Goal: Task Accomplishment & Management: Complete application form

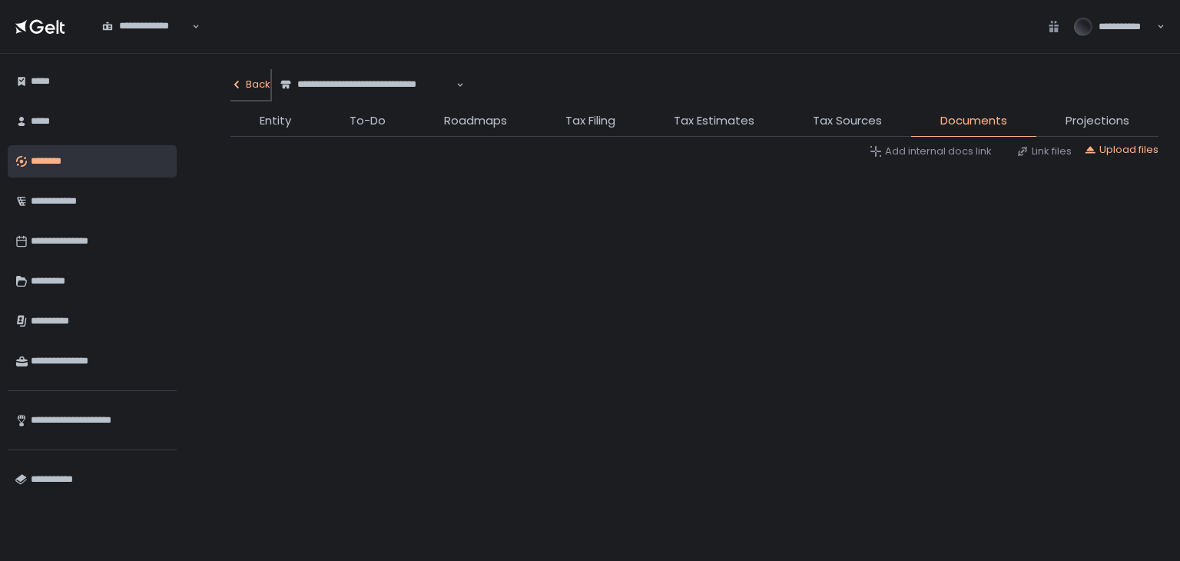
click at [258, 78] on div "Back" at bounding box center [250, 85] width 40 height 14
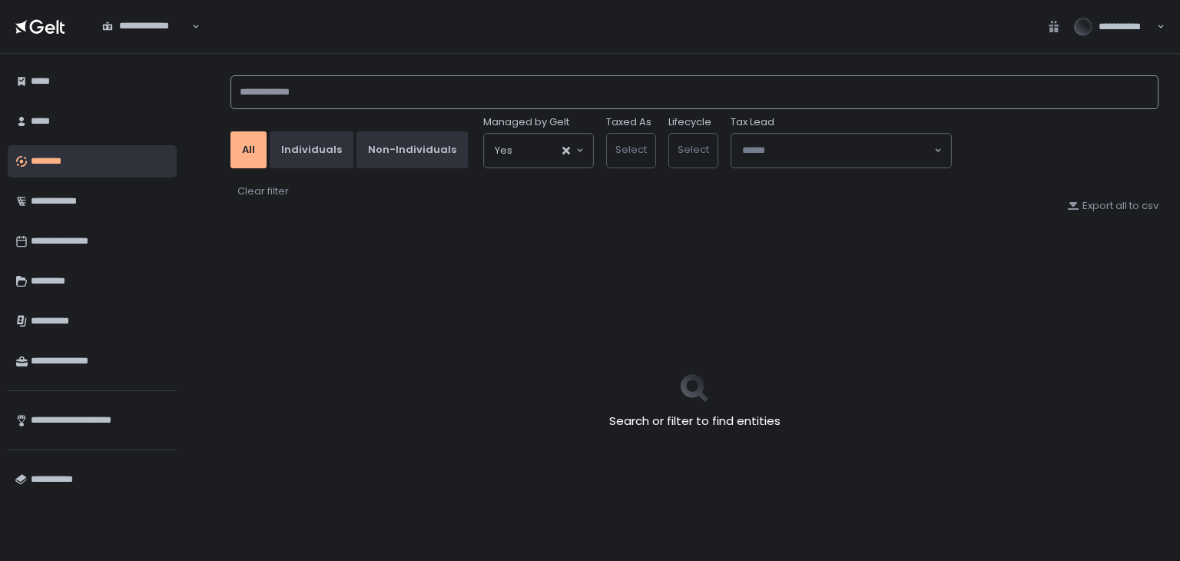
click at [336, 103] on input at bounding box center [694, 92] width 928 height 34
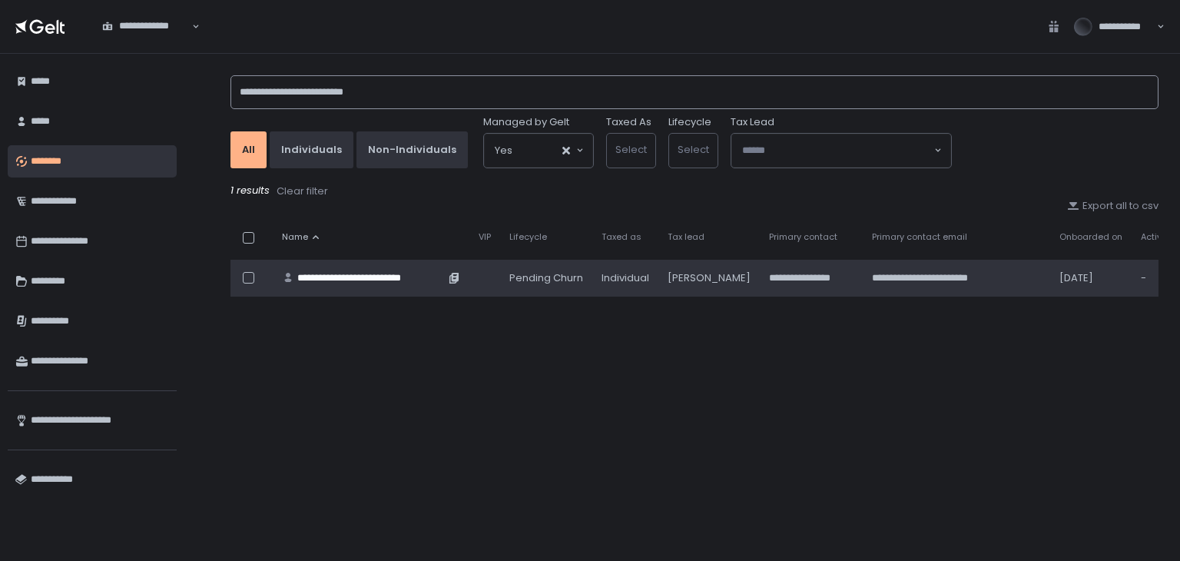
type input "**********"
click at [362, 273] on div "**********" at bounding box center [370, 278] width 147 height 14
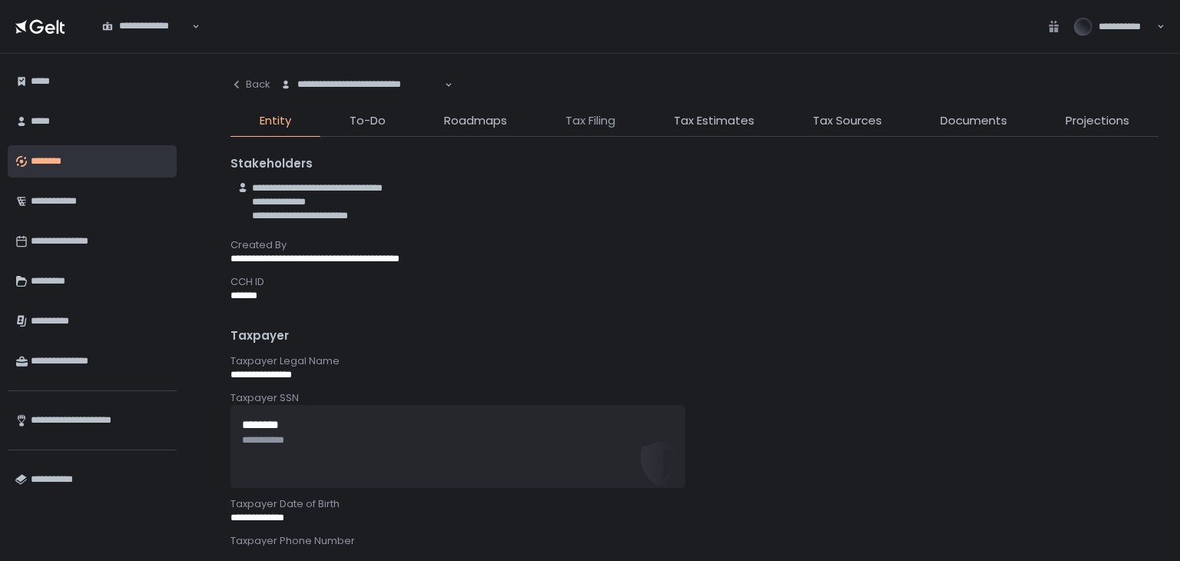
click at [611, 120] on span "Tax Filing" at bounding box center [590, 121] width 50 height 18
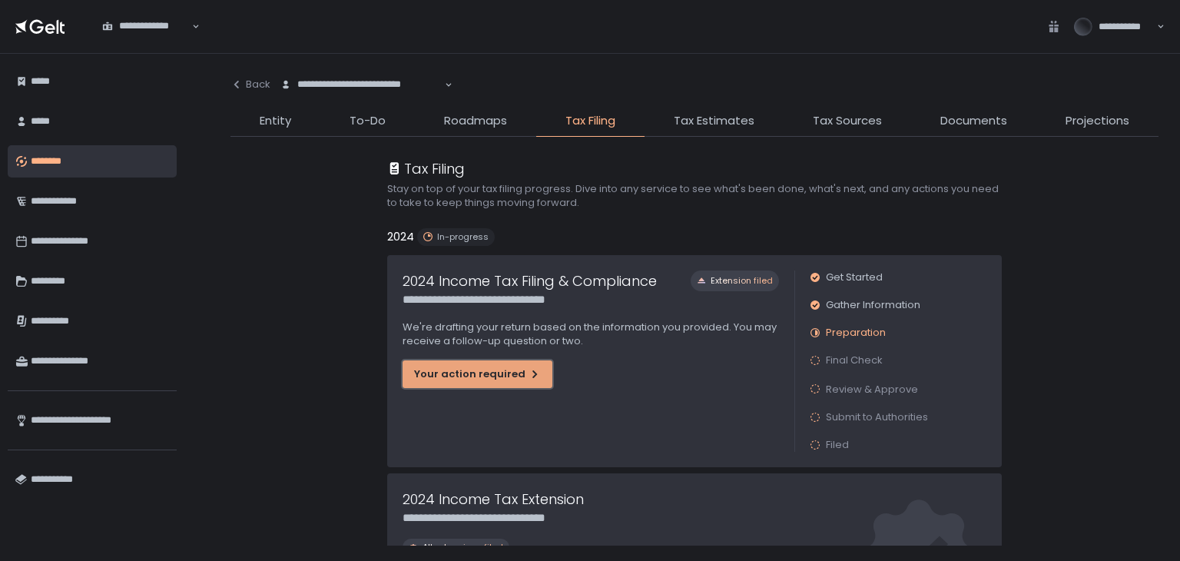
click at [472, 382] on button "Your action required" at bounding box center [477, 374] width 150 height 28
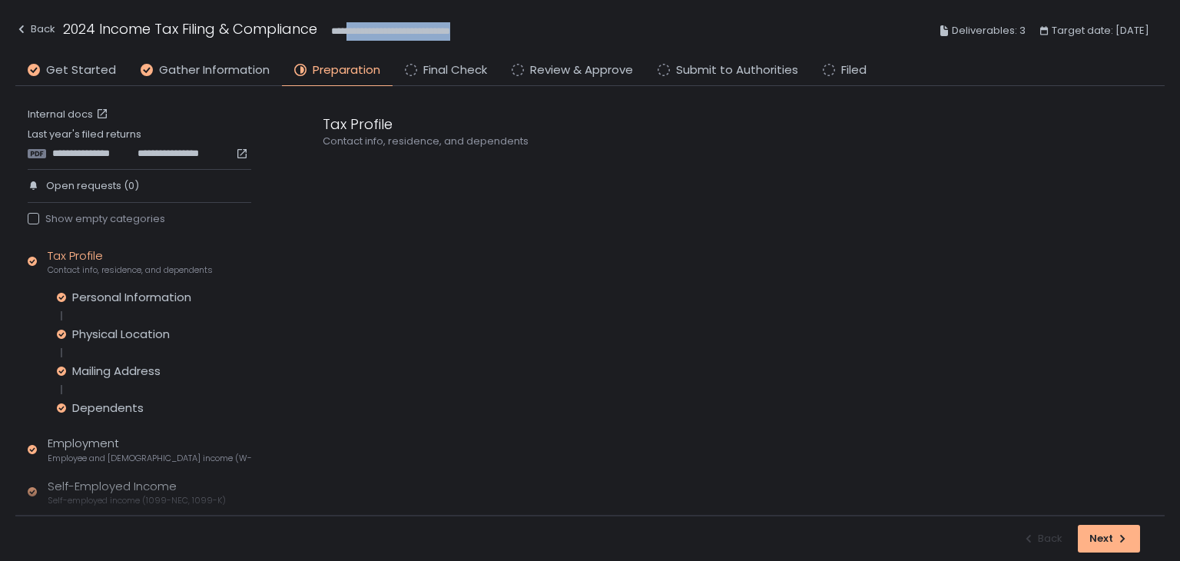
drag, startPoint x: 498, startPoint y: 28, endPoint x: 351, endPoint y: 38, distance: 147.0
click at [351, 38] on div "**********" at bounding box center [589, 31] width 1149 height 56
copy span "**********"
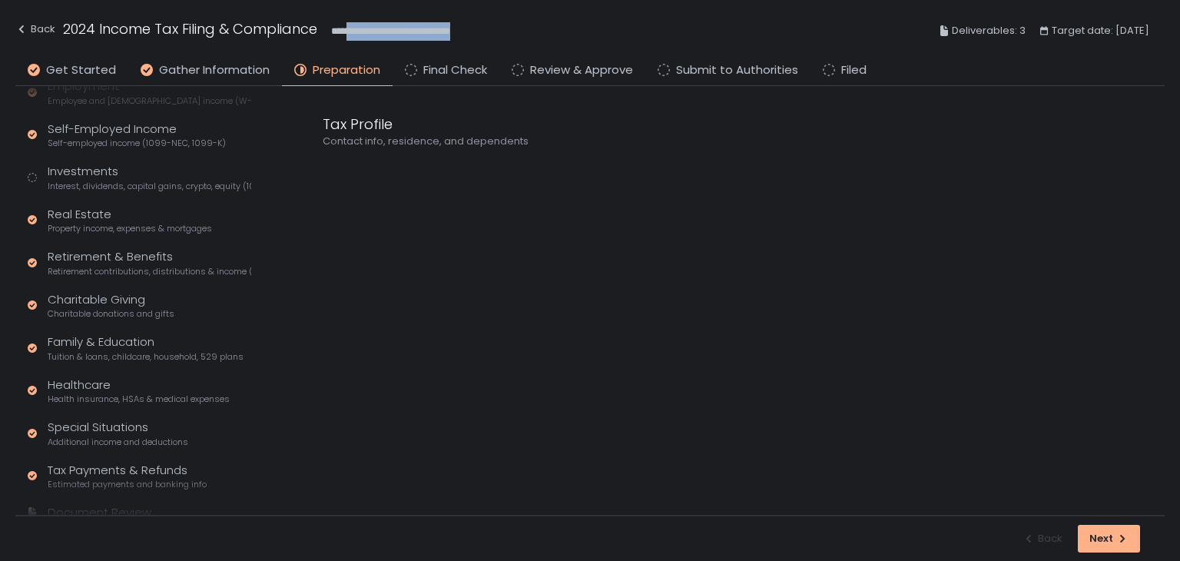
scroll to position [331, 0]
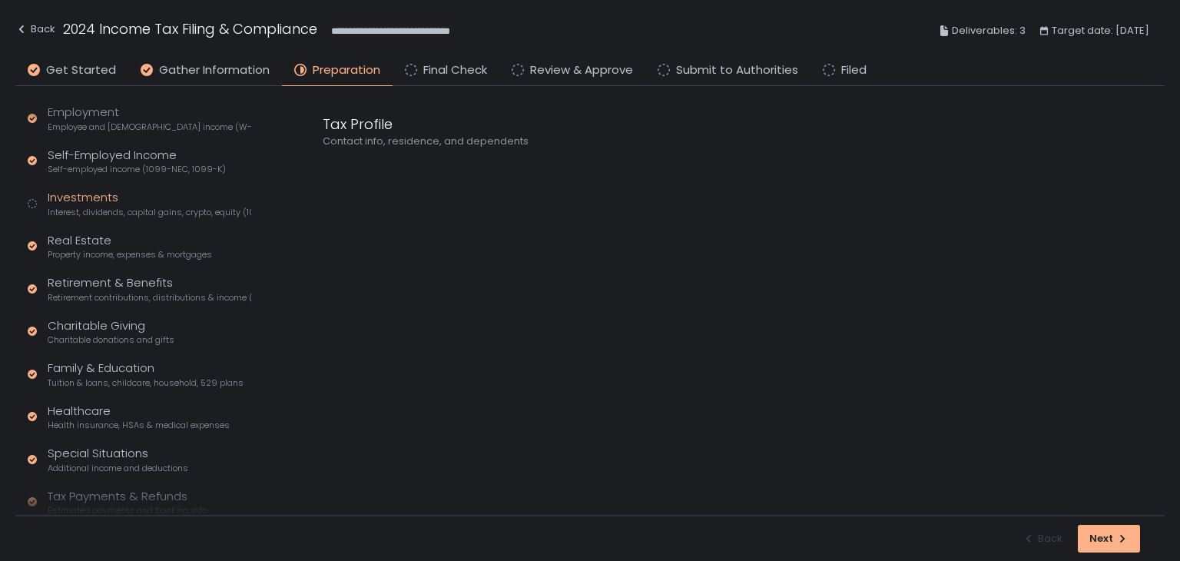
click at [94, 210] on span "Interest, dividends, capital gains, crypto, equity (1099s, K-1s)" at bounding box center [150, 213] width 204 height 12
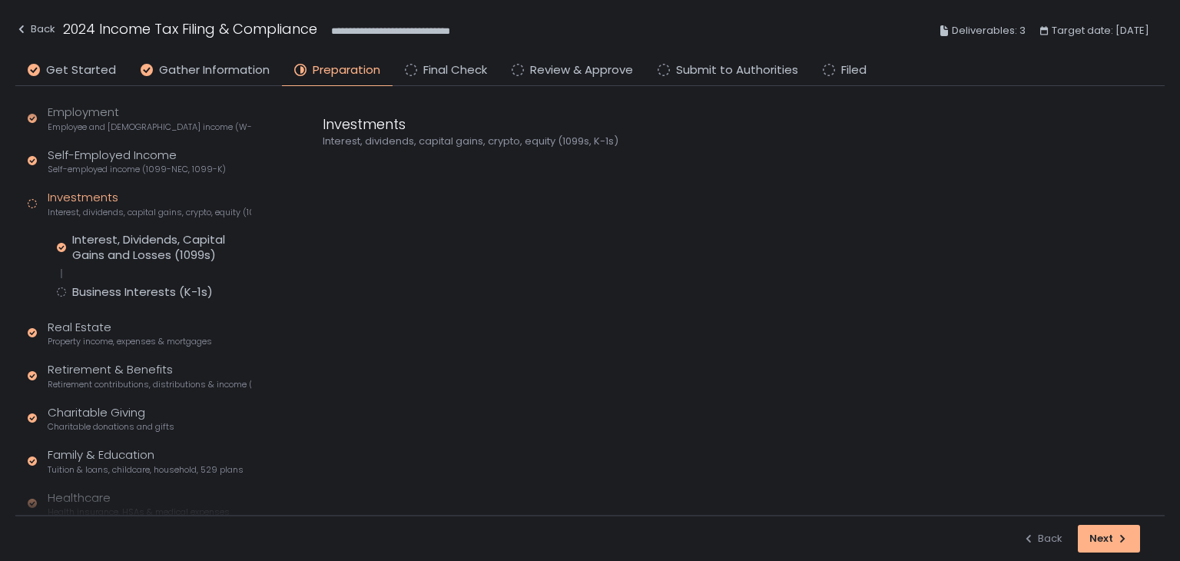
scroll to position [185, 0]
click at [86, 155] on div "Self-Employed Income Self-employed income (1099-NEC, 1099-K)" at bounding box center [137, 161] width 178 height 29
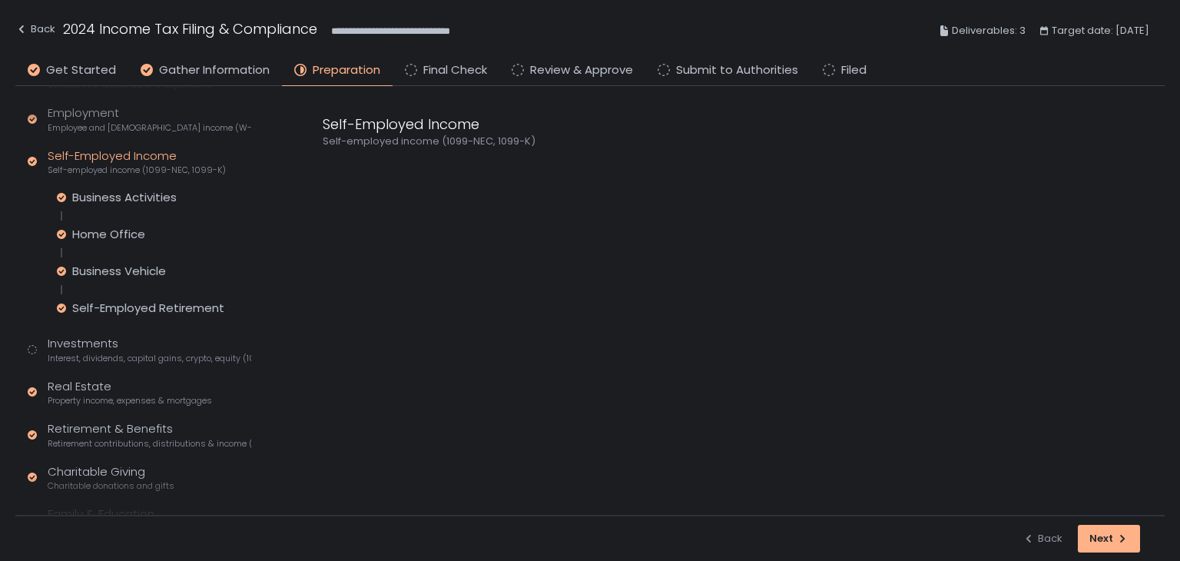
click at [91, 184] on div "Tax Profile Contact info, residence, and dependents Employment Employee and [DE…" at bounding box center [140, 384] width 224 height 645
click at [92, 192] on div "Business Activities" at bounding box center [124, 197] width 104 height 15
click at [328, 167] on icon at bounding box center [328, 170] width 11 height 11
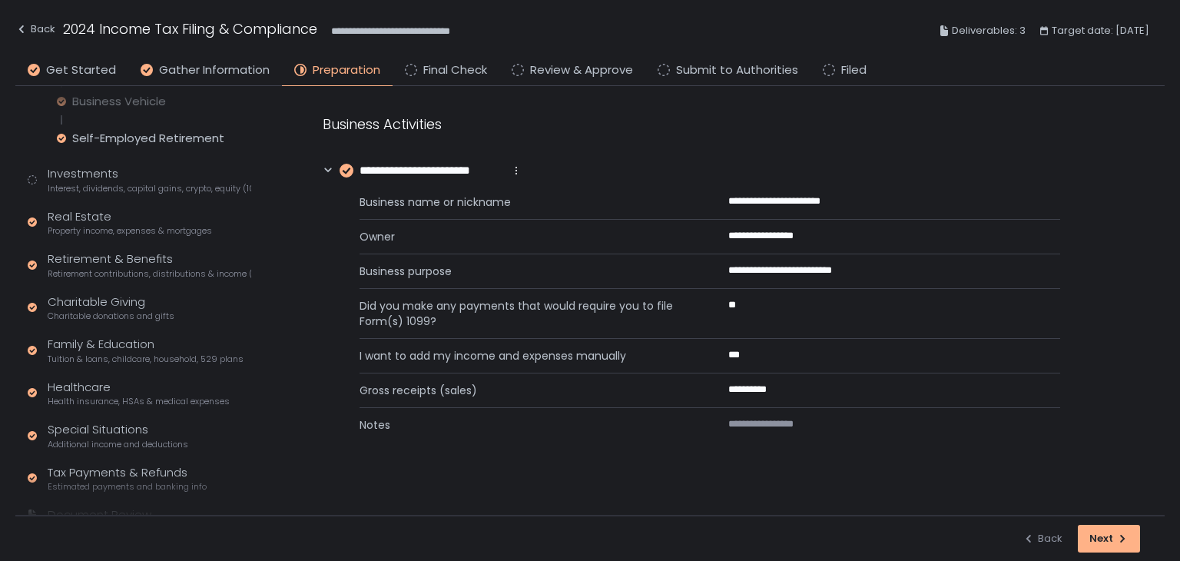
scroll to position [408, 0]
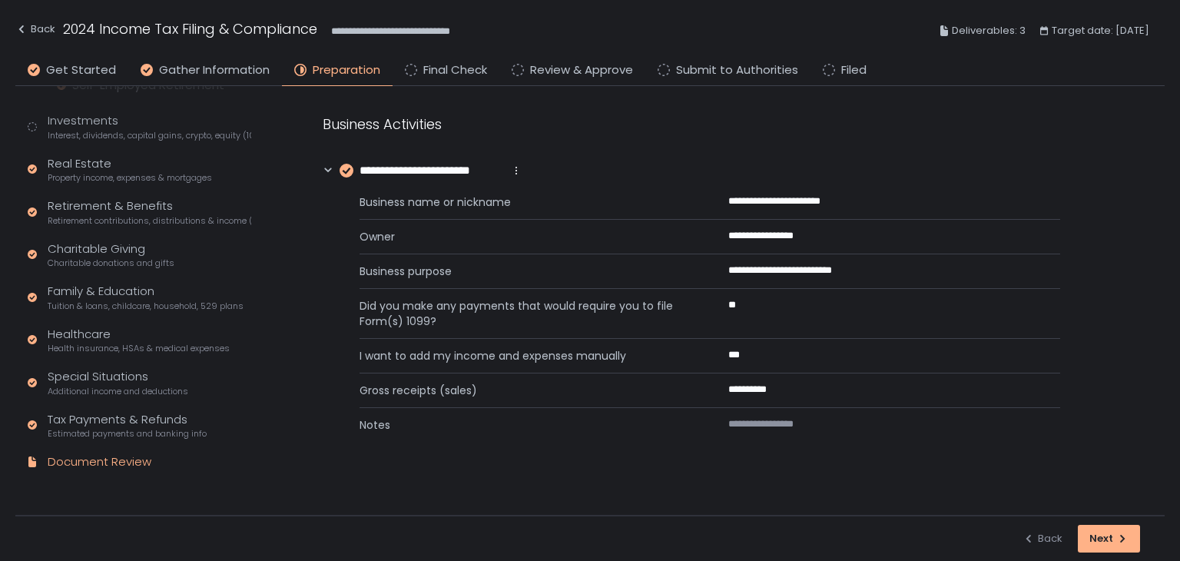
click at [122, 455] on div "Document Review" at bounding box center [100, 462] width 104 height 18
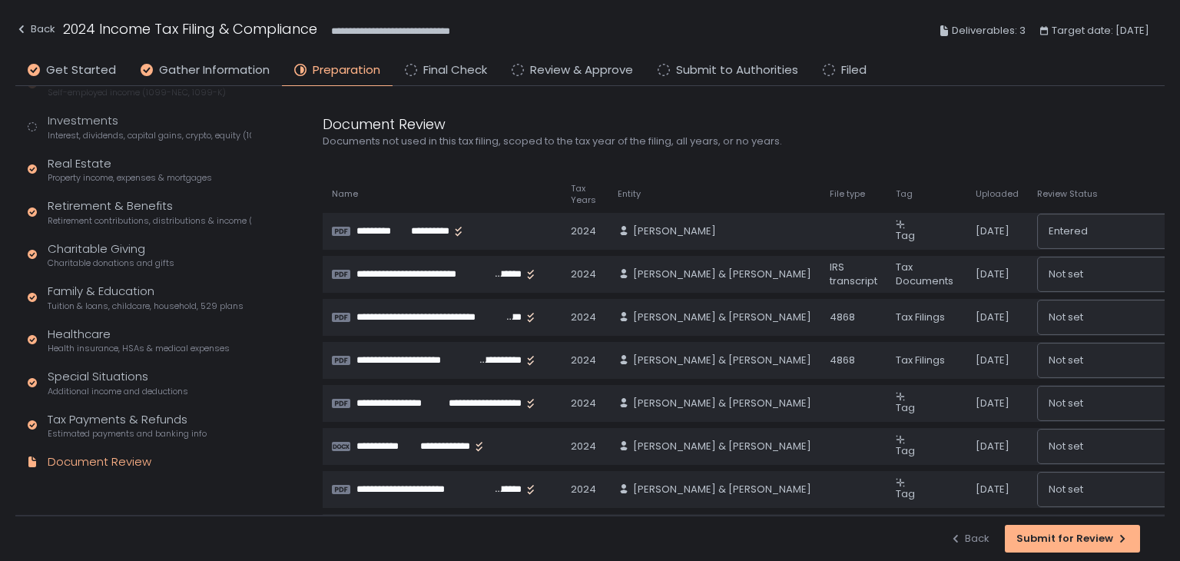
click at [593, 116] on div "Document Review" at bounding box center [691, 124] width 737 height 21
click at [40, 31] on div "Back" at bounding box center [35, 29] width 40 height 18
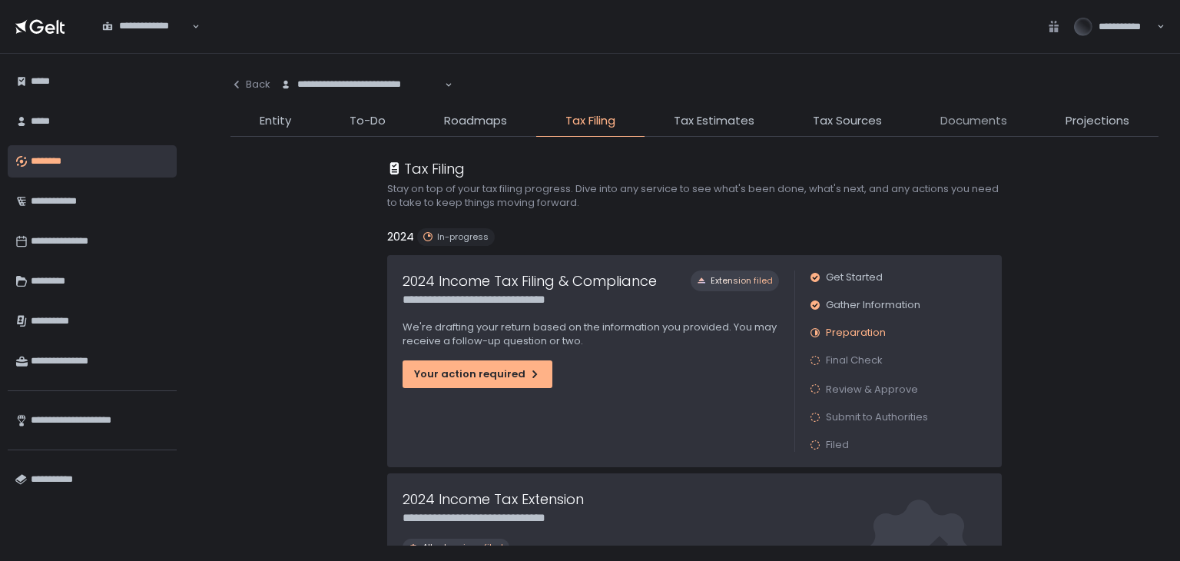
click at [986, 126] on span "Documents" at bounding box center [973, 121] width 67 height 18
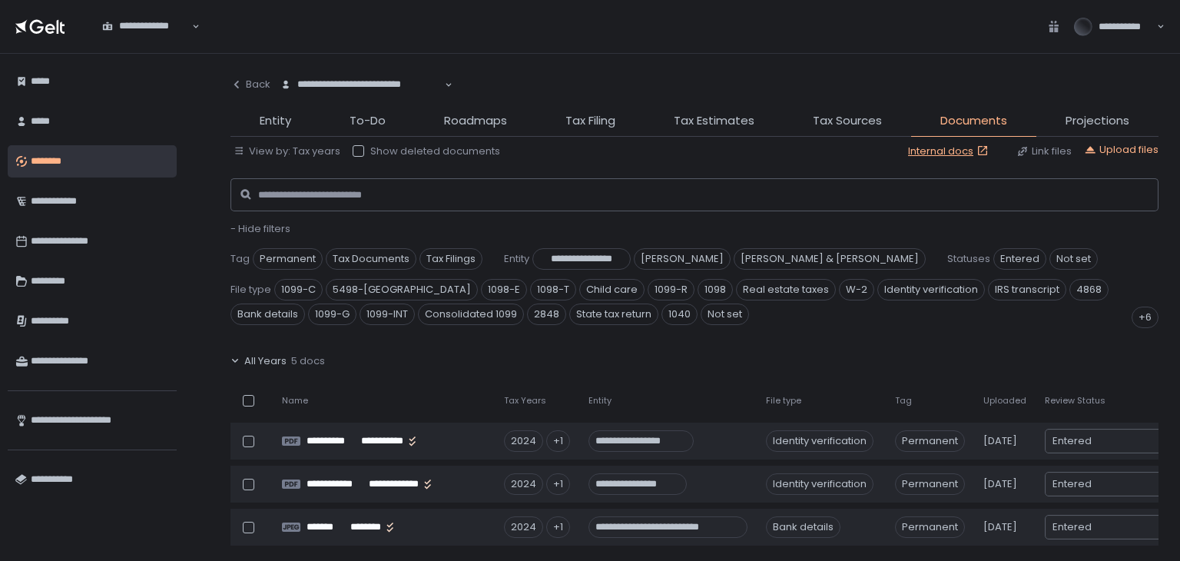
click at [261, 227] on span "- Hide filters" at bounding box center [260, 228] width 60 height 15
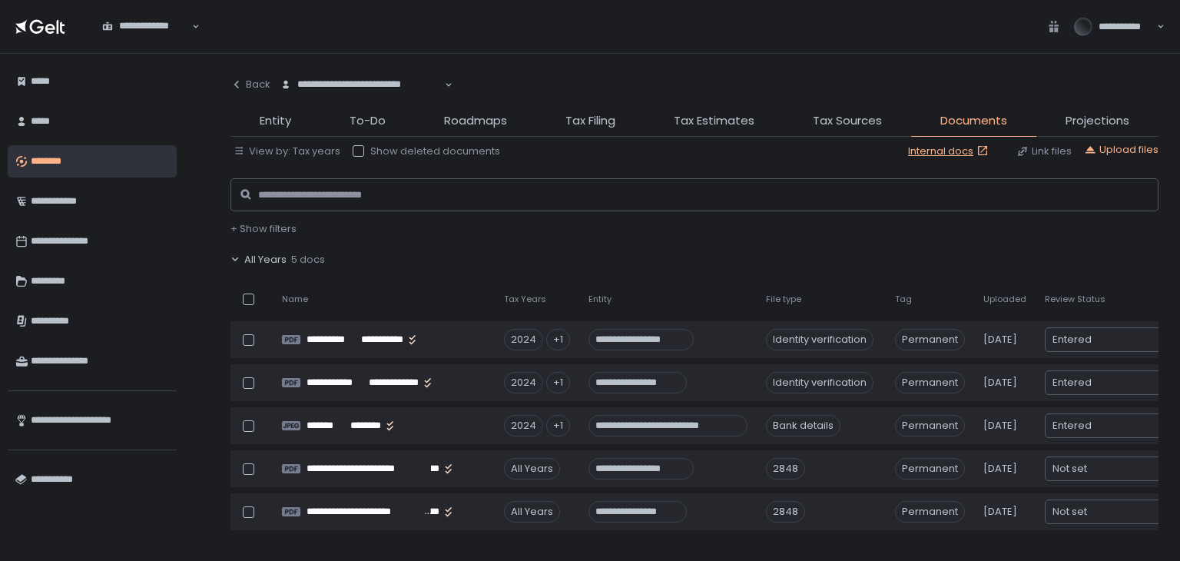
click at [267, 254] on span "All Years" at bounding box center [265, 260] width 42 height 14
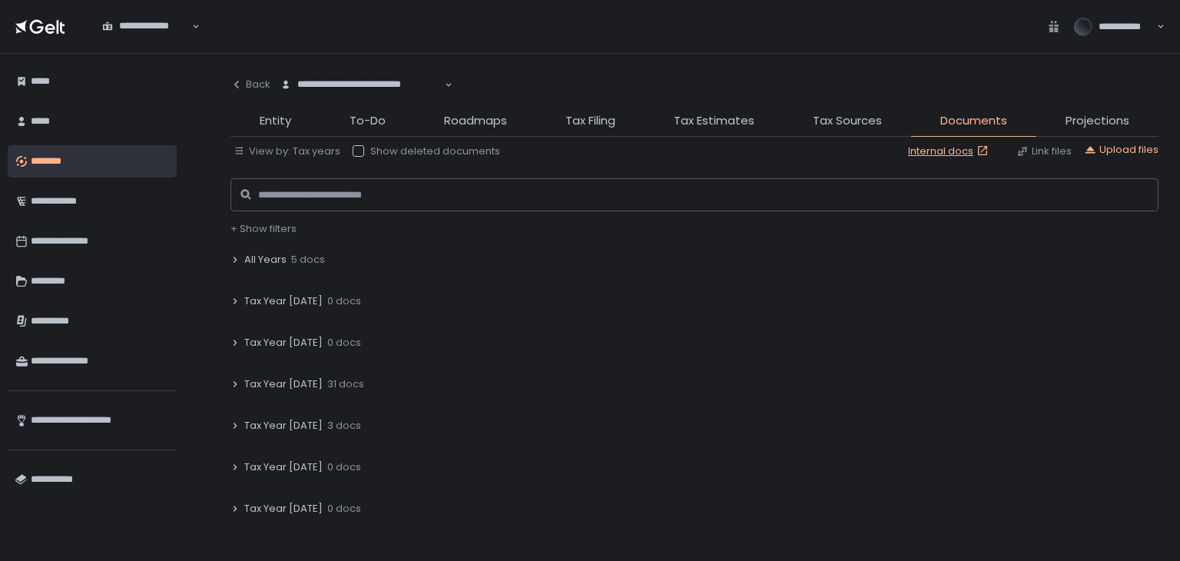
click at [280, 379] on span "Tax Year [DATE]" at bounding box center [283, 384] width 78 height 14
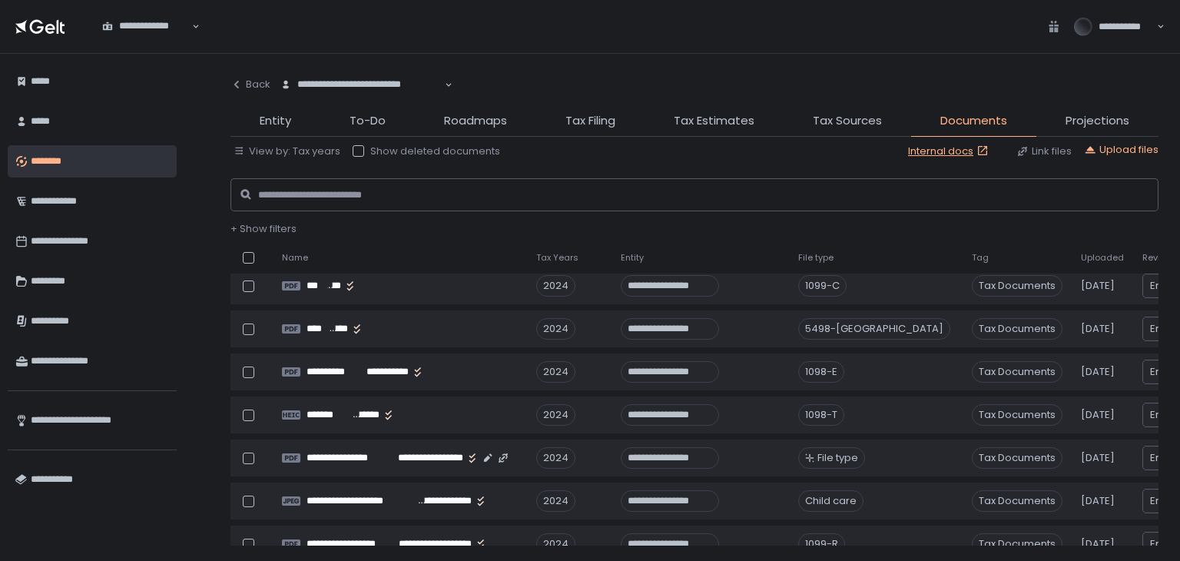
scroll to position [77, 0]
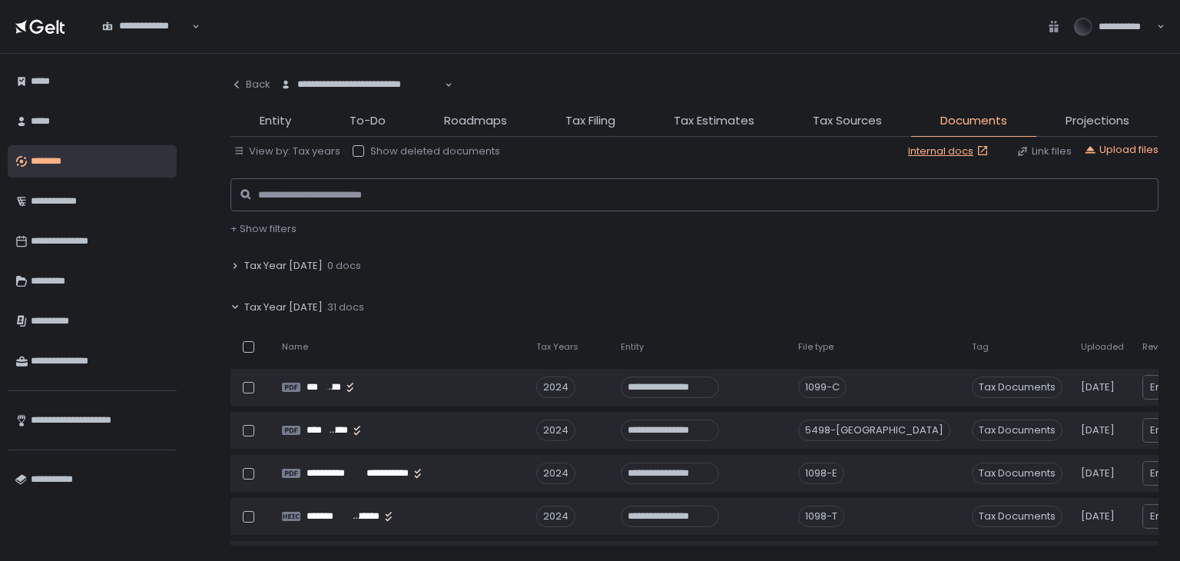
click at [281, 305] on span "Tax Year [DATE]" at bounding box center [283, 307] width 78 height 14
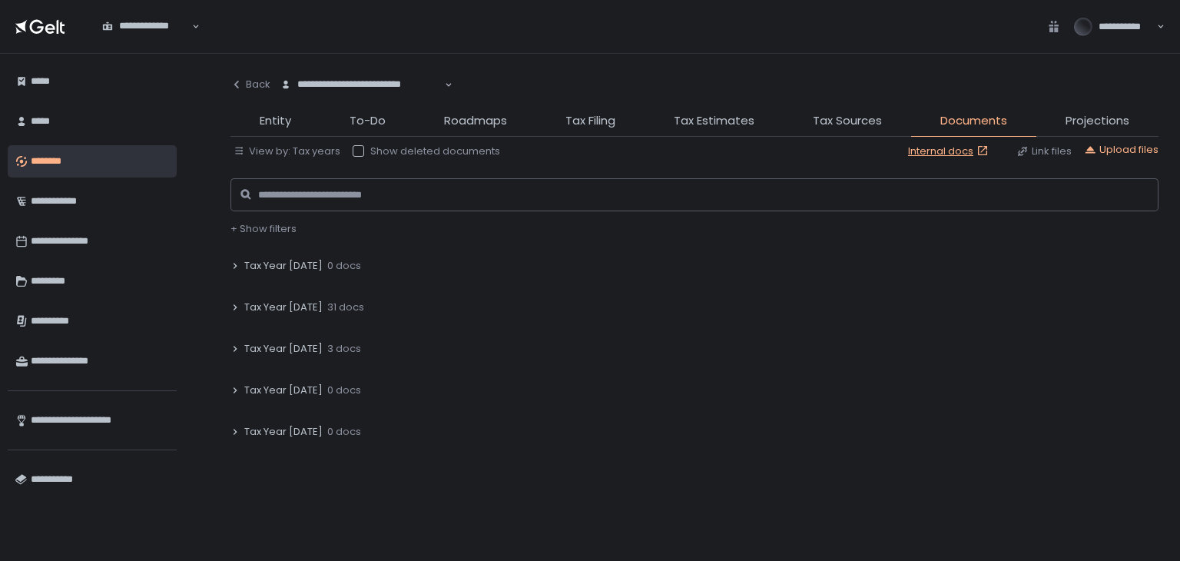
click at [284, 343] on span "Tax Year [DATE]" at bounding box center [283, 349] width 78 height 14
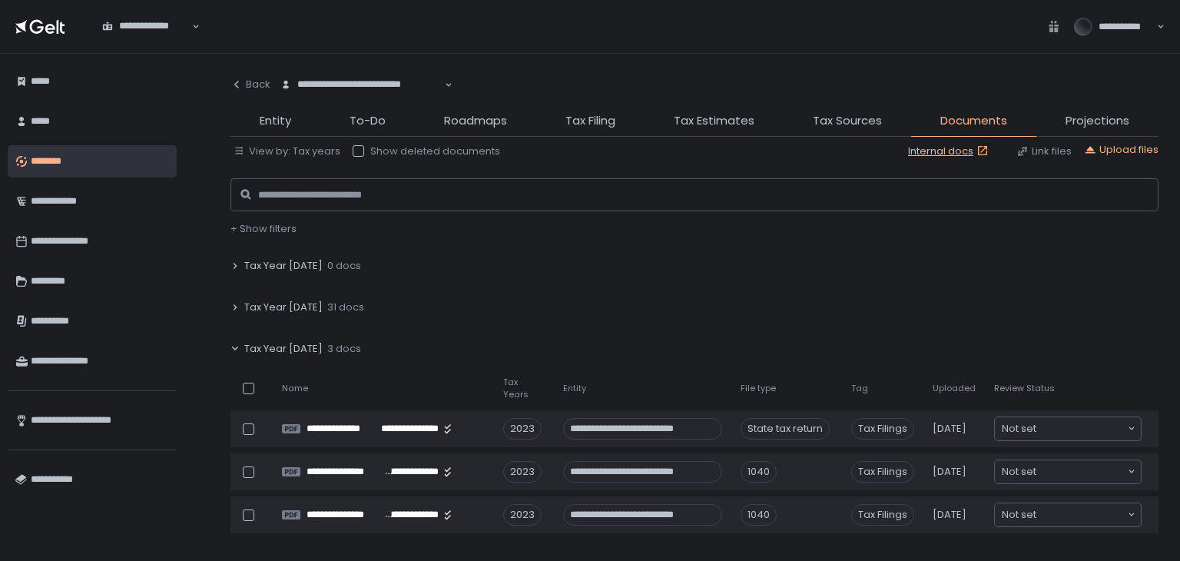
click at [284, 347] on span "Tax Year [DATE]" at bounding box center [283, 349] width 78 height 14
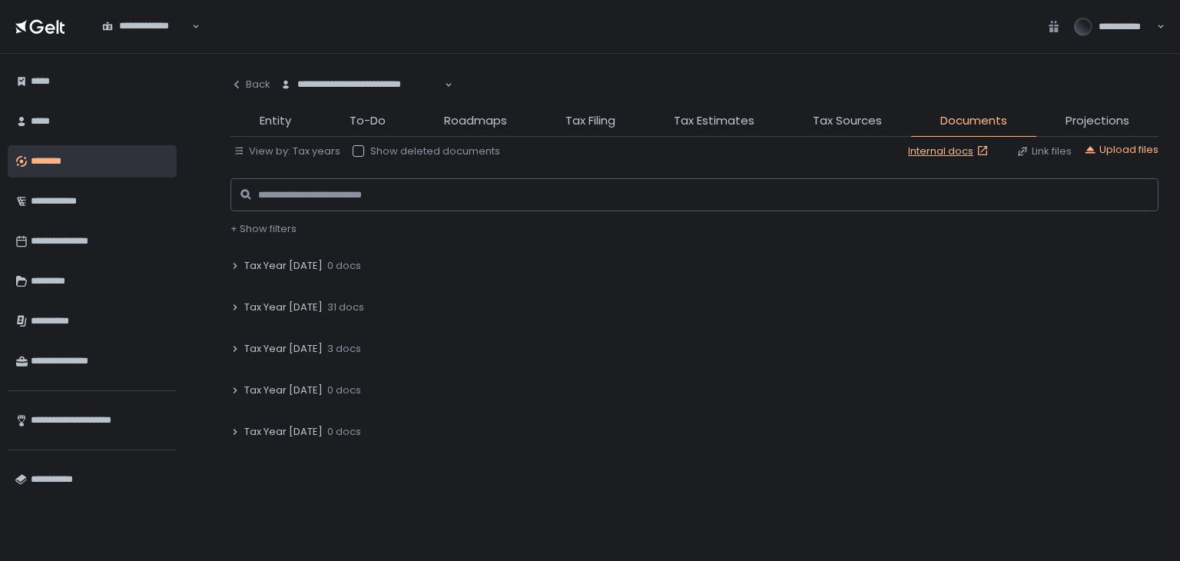
click at [286, 306] on span "Tax Year [DATE]" at bounding box center [283, 307] width 78 height 14
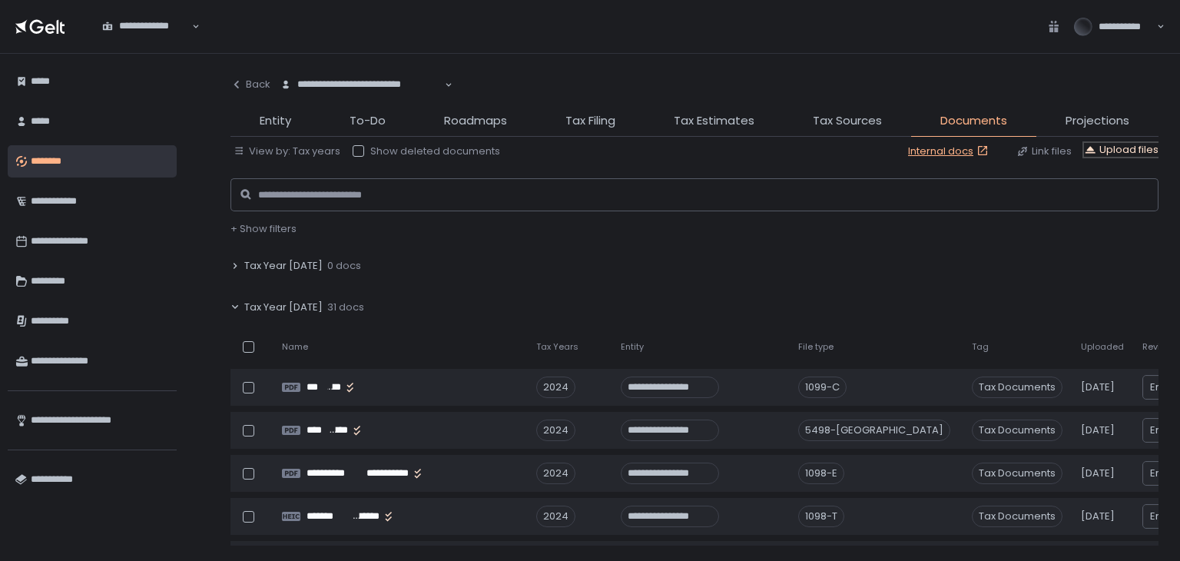
click at [1115, 148] on div "Upload files" at bounding box center [1121, 150] width 75 height 14
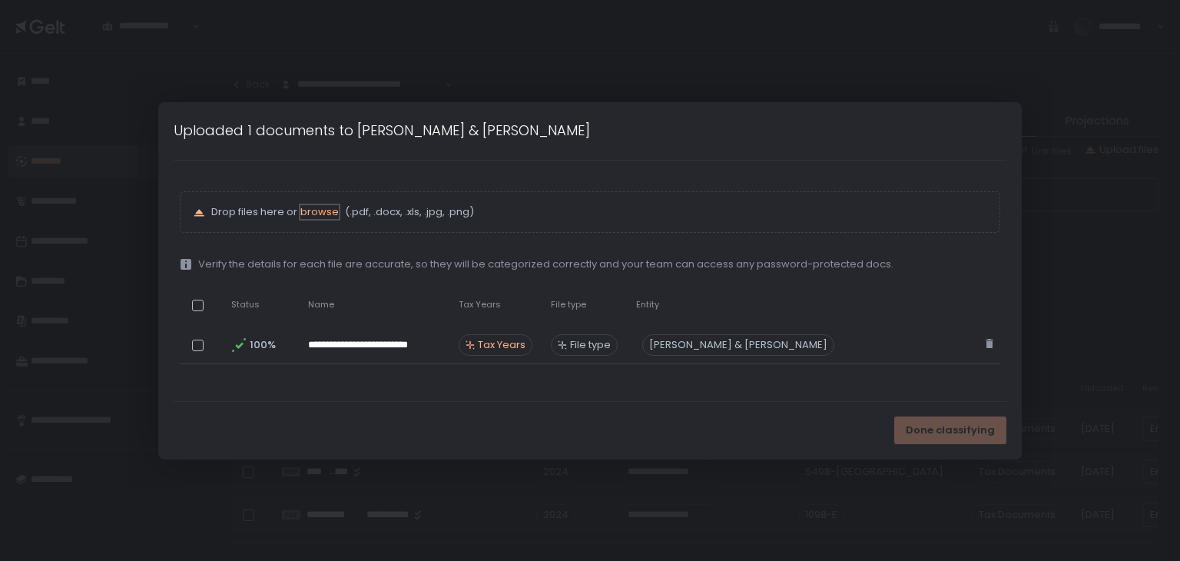
scroll to position [118, 0]
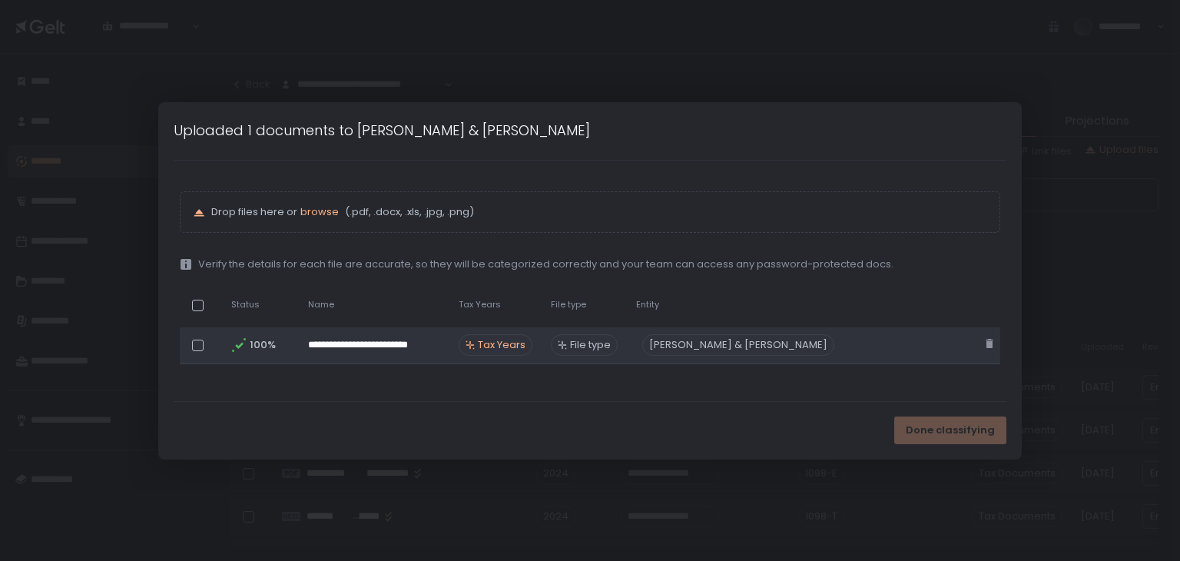
click at [525, 349] on span "Tax Years" at bounding box center [502, 345] width 48 height 14
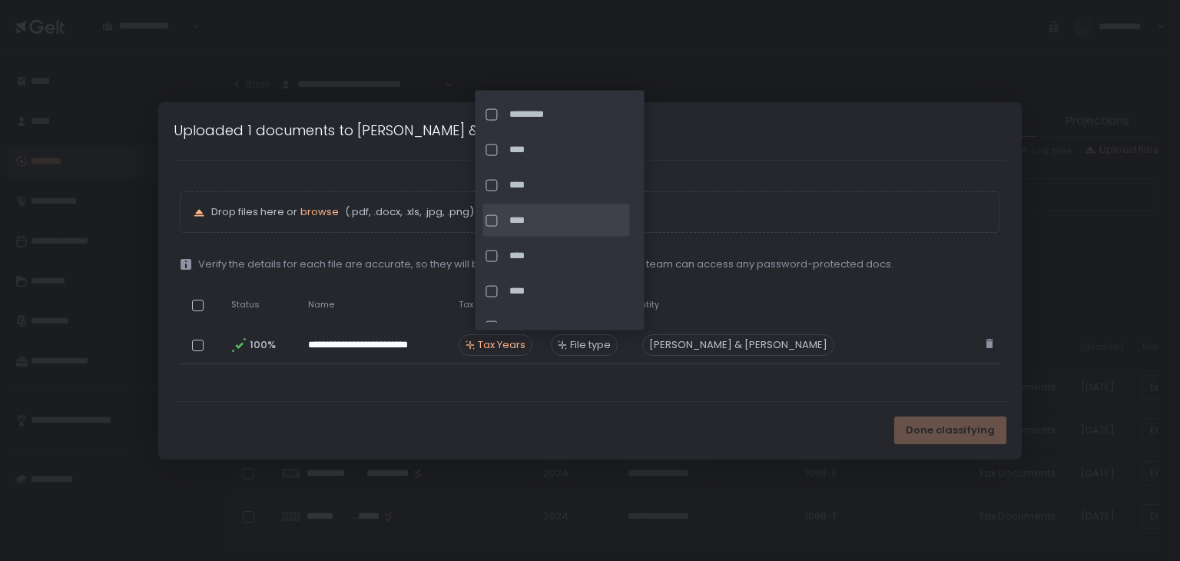
click at [492, 220] on div at bounding box center [491, 220] width 12 height 12
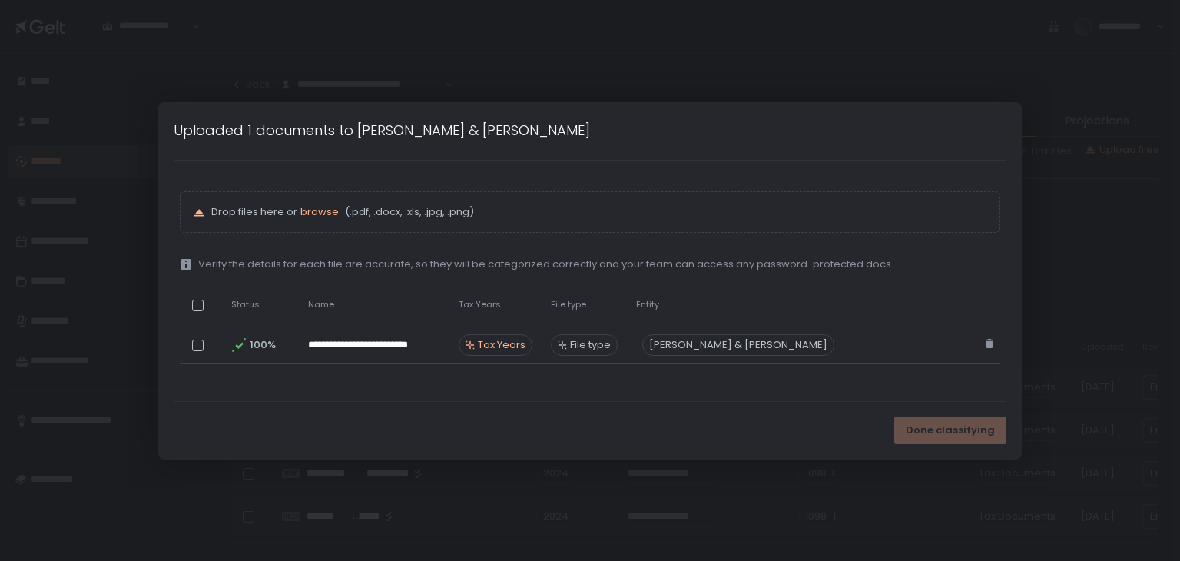
click at [553, 392] on div "**********" at bounding box center [590, 281] width 832 height 240
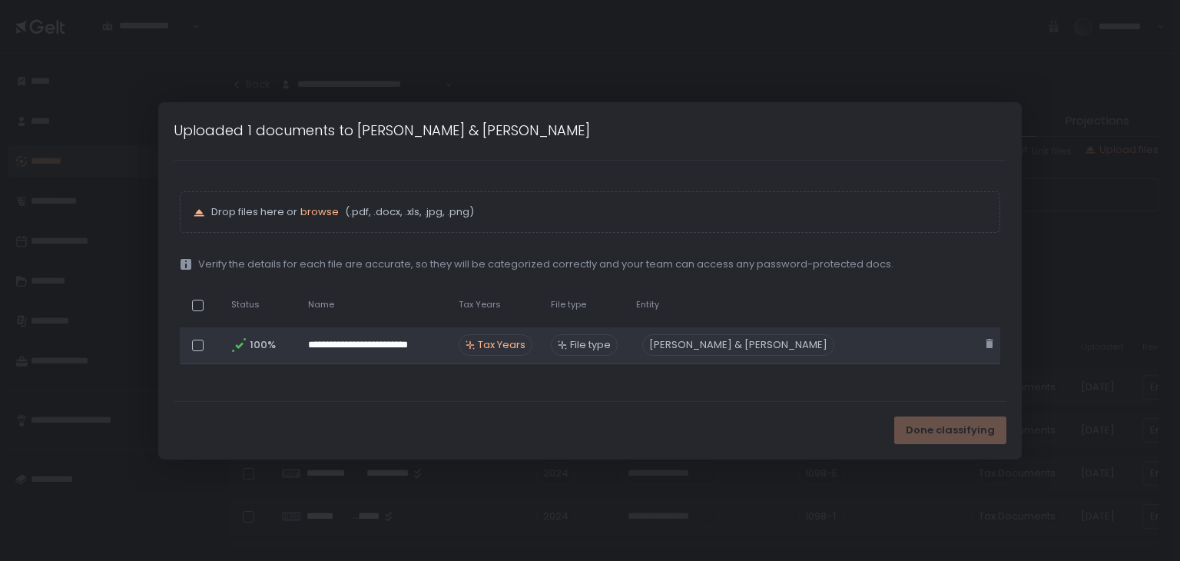
click at [590, 345] on span "File type" at bounding box center [590, 345] width 41 height 14
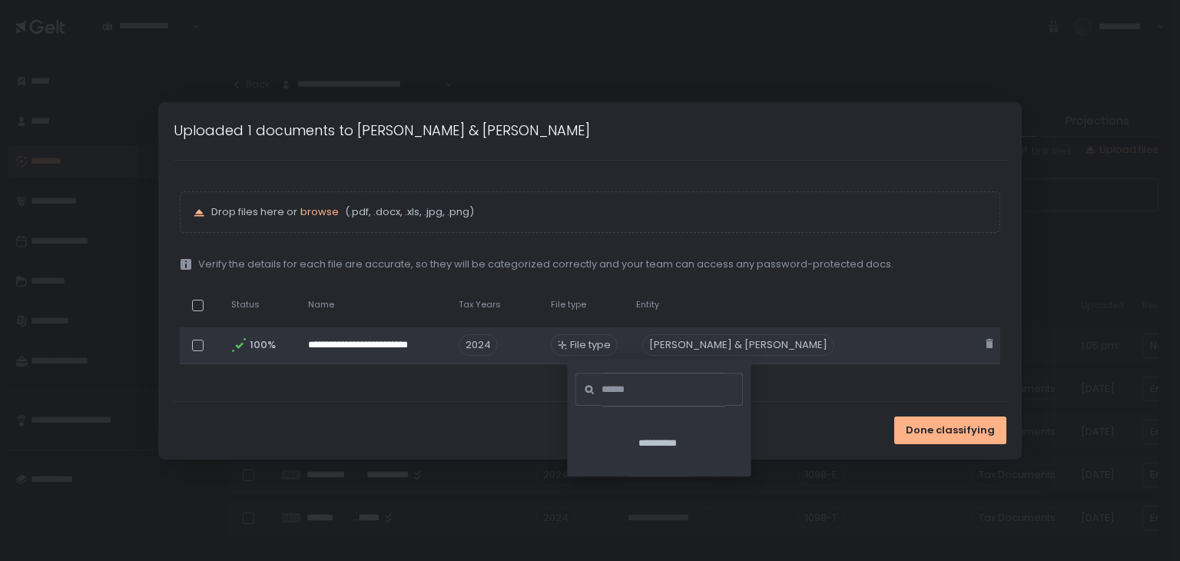
scroll to position [77, 0]
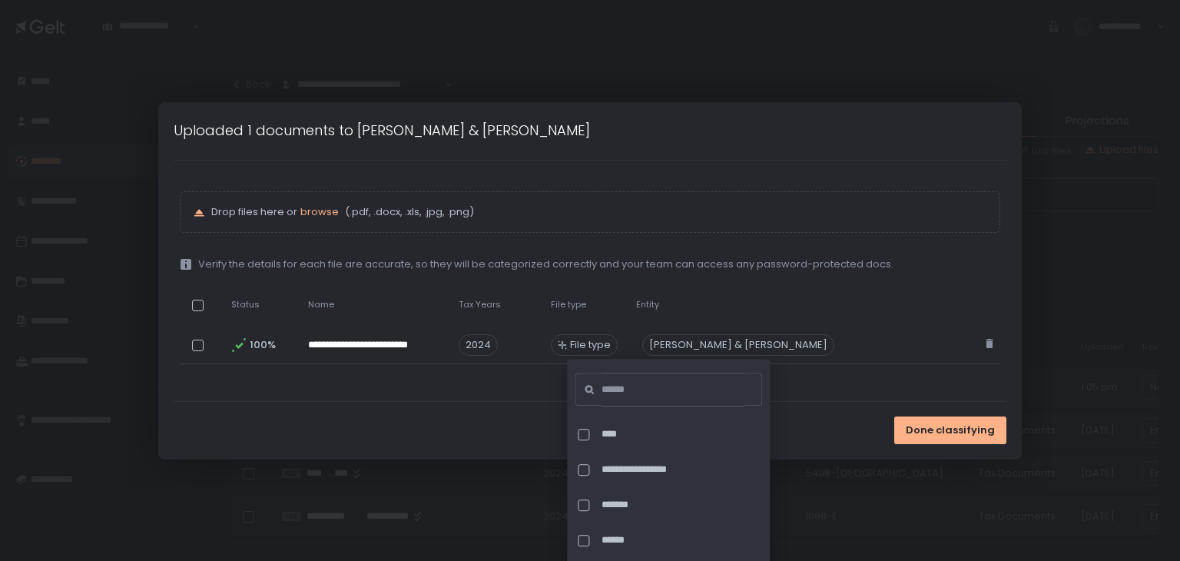
click at [486, 403] on div "Done classifying" at bounding box center [589, 431] width 863 height 58
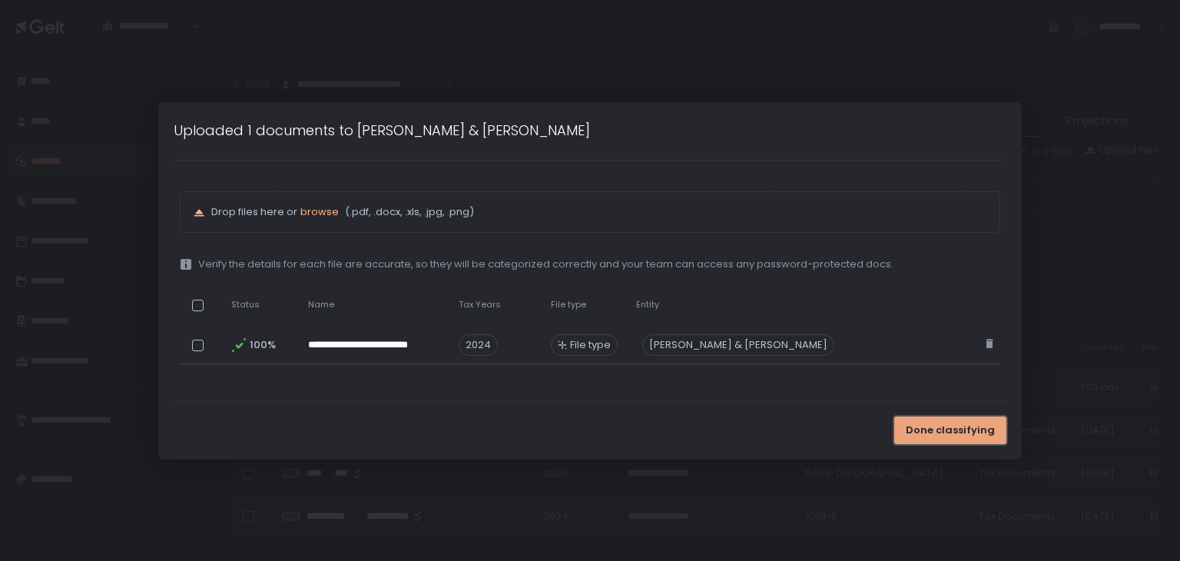
click at [977, 429] on span "Done classifying" at bounding box center [950, 430] width 89 height 14
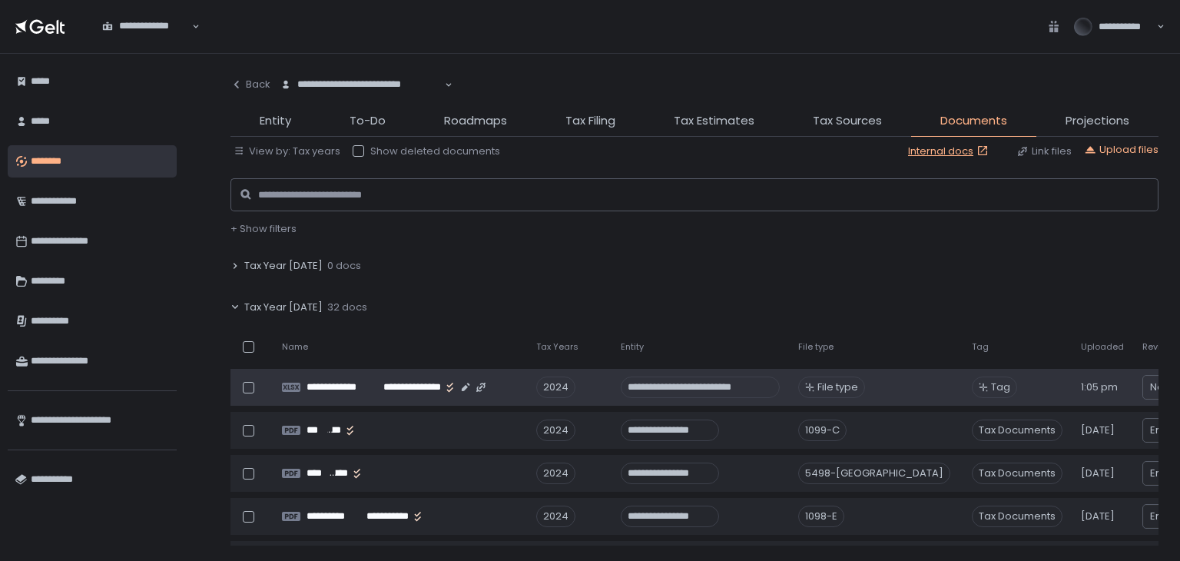
click at [978, 388] on icon at bounding box center [982, 386] width 9 height 9
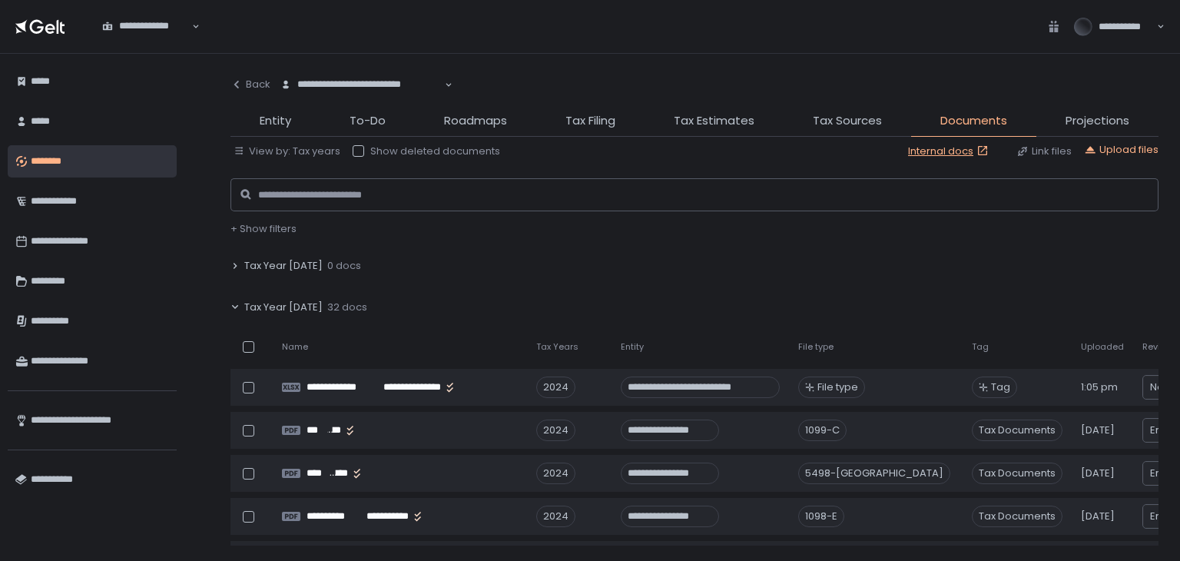
click at [848, 305] on div "Tax Year [DATE] 32 docs" at bounding box center [694, 307] width 928 height 35
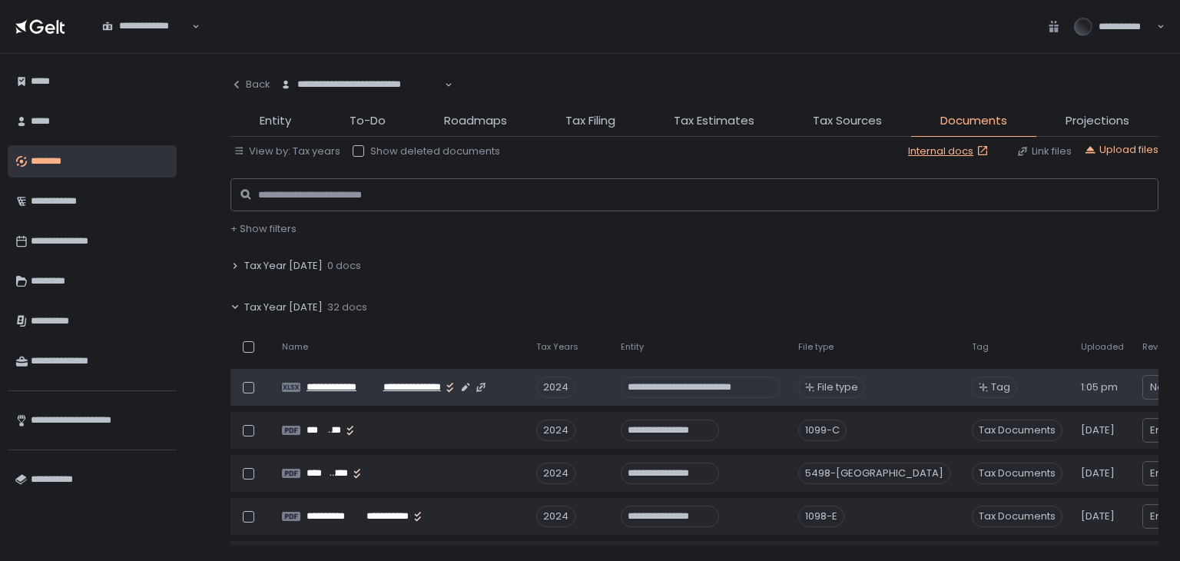
click at [328, 385] on span "**********" at bounding box center [341, 387] width 71 height 14
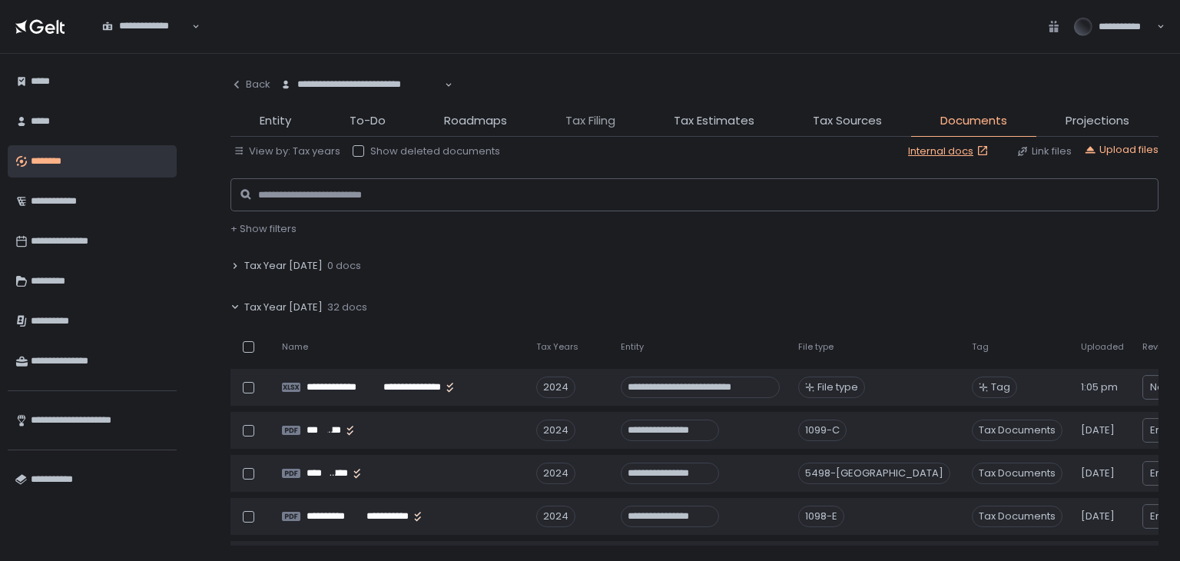
click at [577, 125] on span "Tax Filing" at bounding box center [590, 121] width 50 height 18
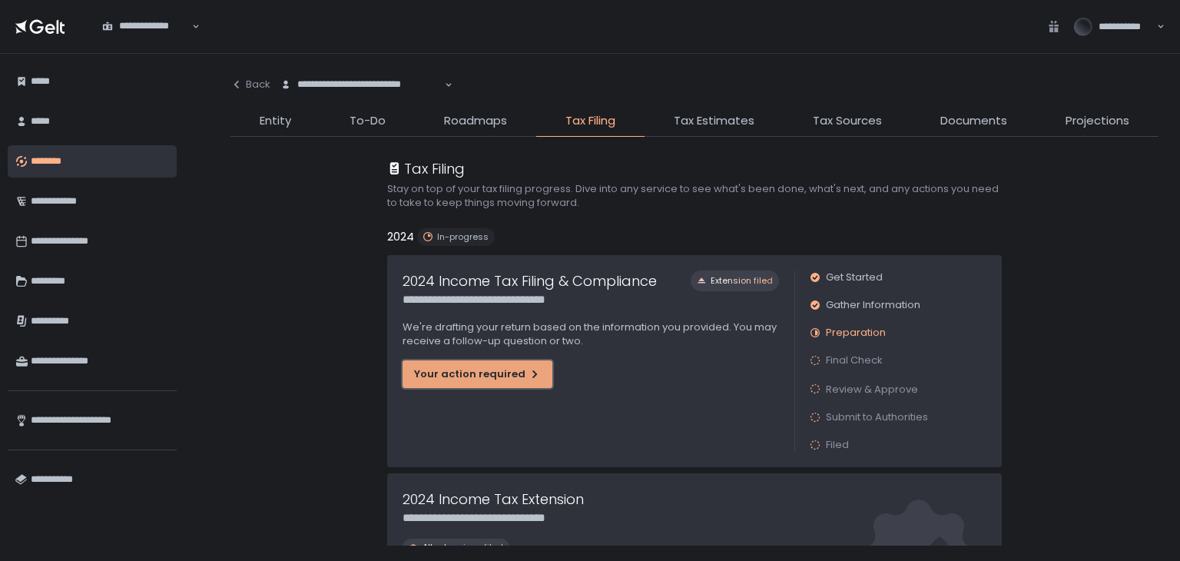
click at [431, 376] on div "Your action required" at bounding box center [477, 374] width 127 height 14
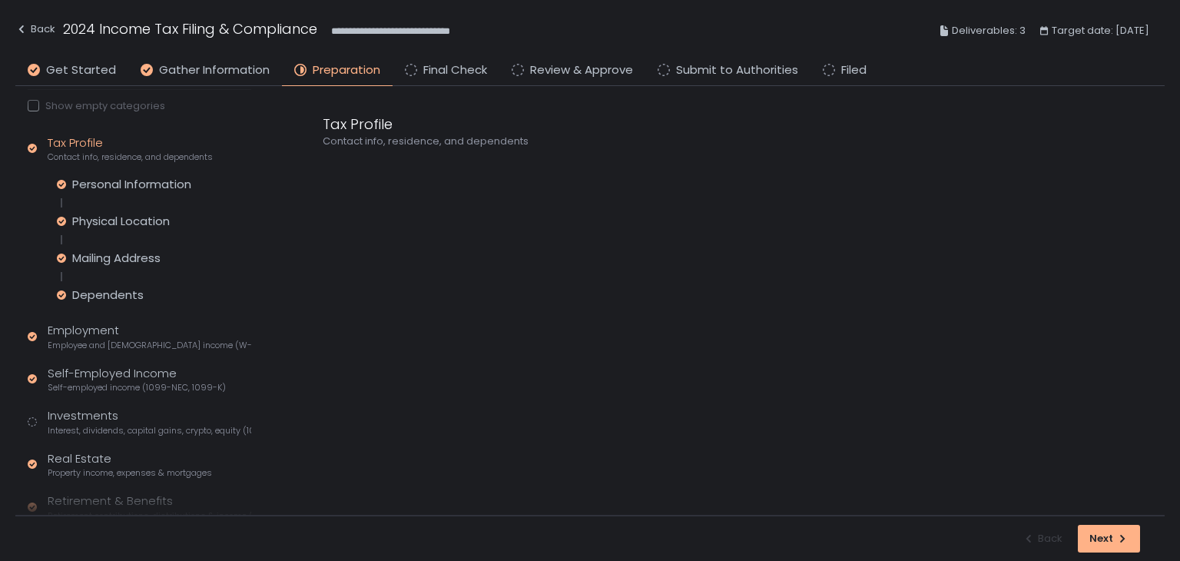
scroll to position [154, 0]
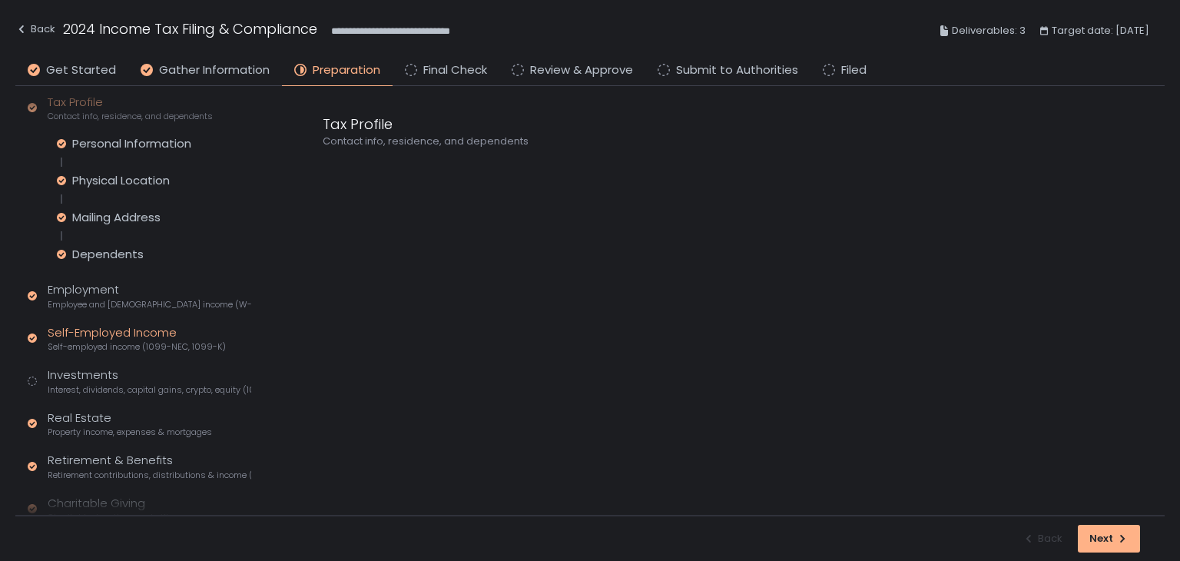
click at [101, 338] on div "Self-Employed Income Self-employed income (1099-NEC, 1099-K)" at bounding box center [137, 338] width 178 height 29
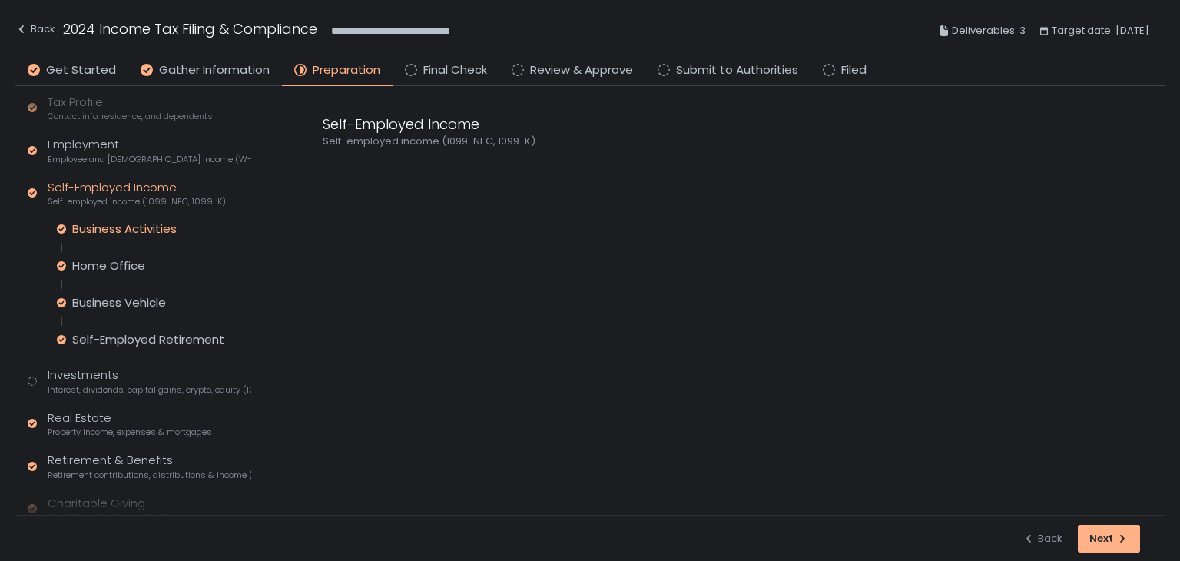
click at [133, 230] on div "Business Activities" at bounding box center [124, 228] width 104 height 15
click at [327, 174] on icon at bounding box center [328, 170] width 11 height 11
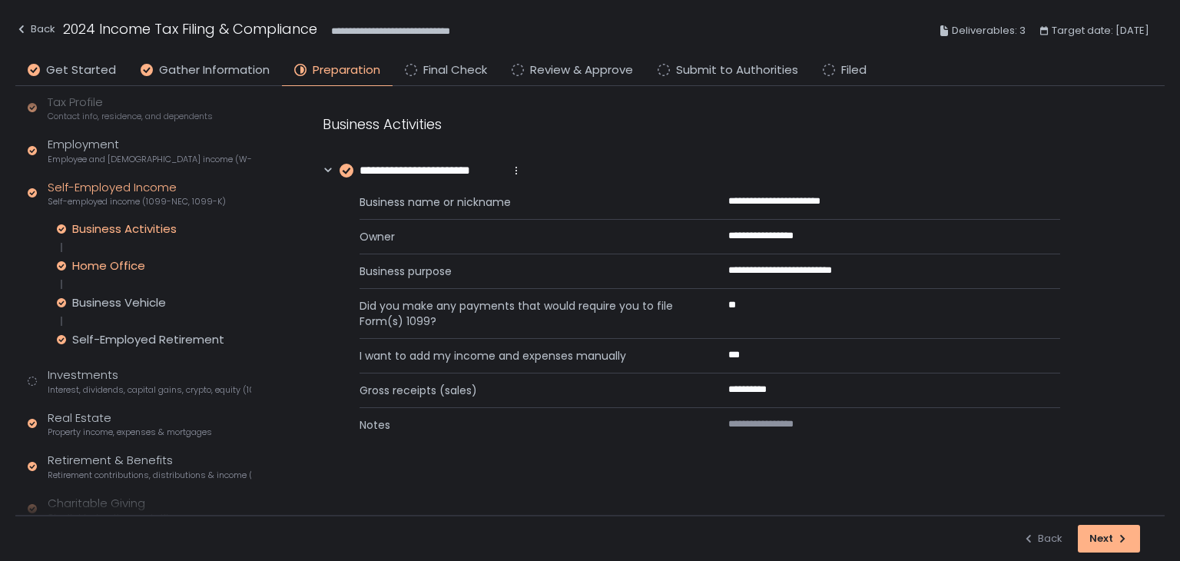
click at [118, 268] on div "Home Office" at bounding box center [108, 265] width 73 height 15
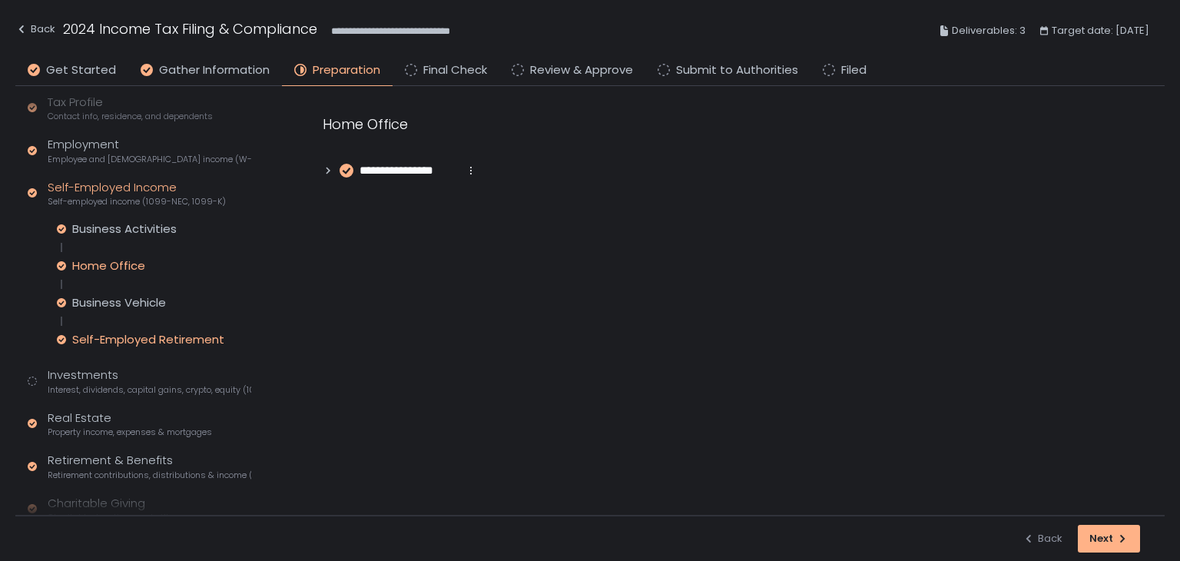
click at [137, 334] on div "Self-Employed Retirement" at bounding box center [148, 339] width 152 height 15
click at [111, 385] on span "Interest, dividends, capital gains, crypto, equity (1099s, K-1s)" at bounding box center [150, 390] width 204 height 12
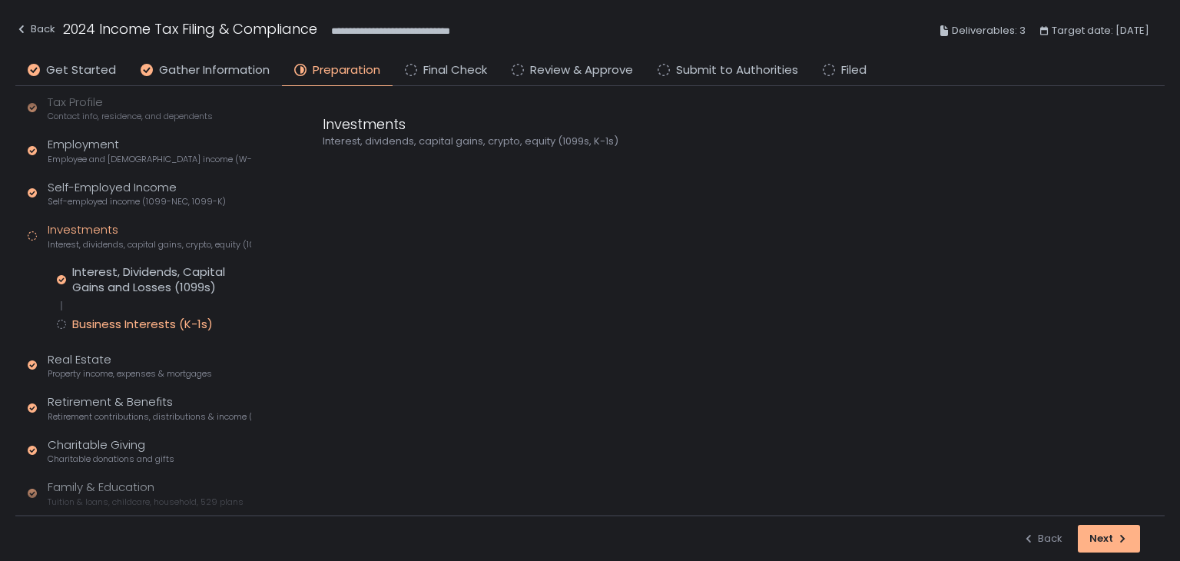
click at [137, 323] on div "Business Interests (K-1s)" at bounding box center [142, 323] width 141 height 15
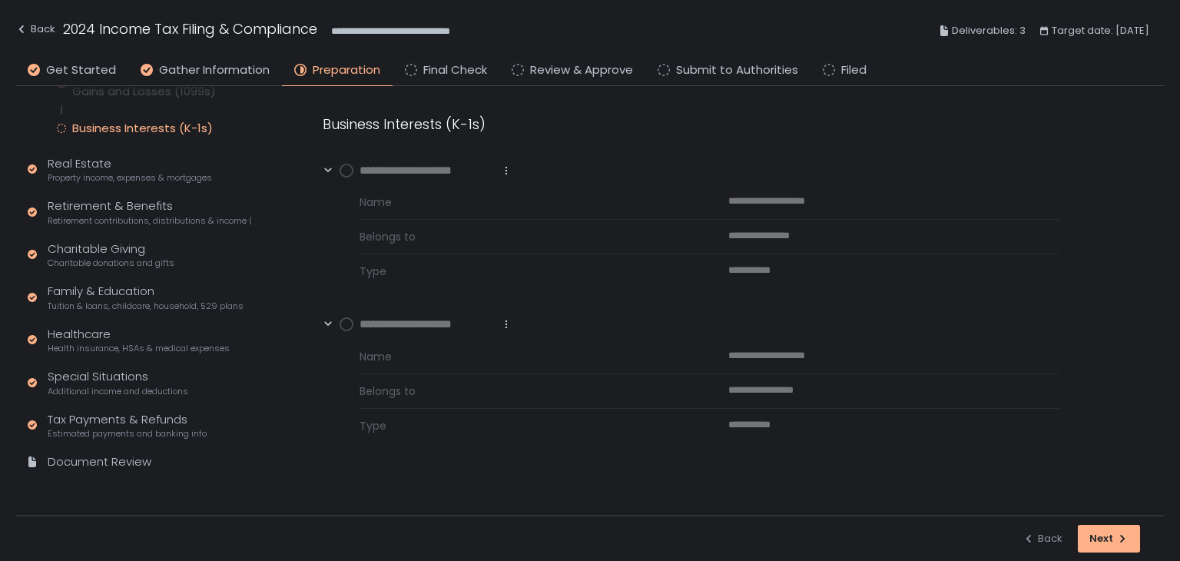
scroll to position [119, 0]
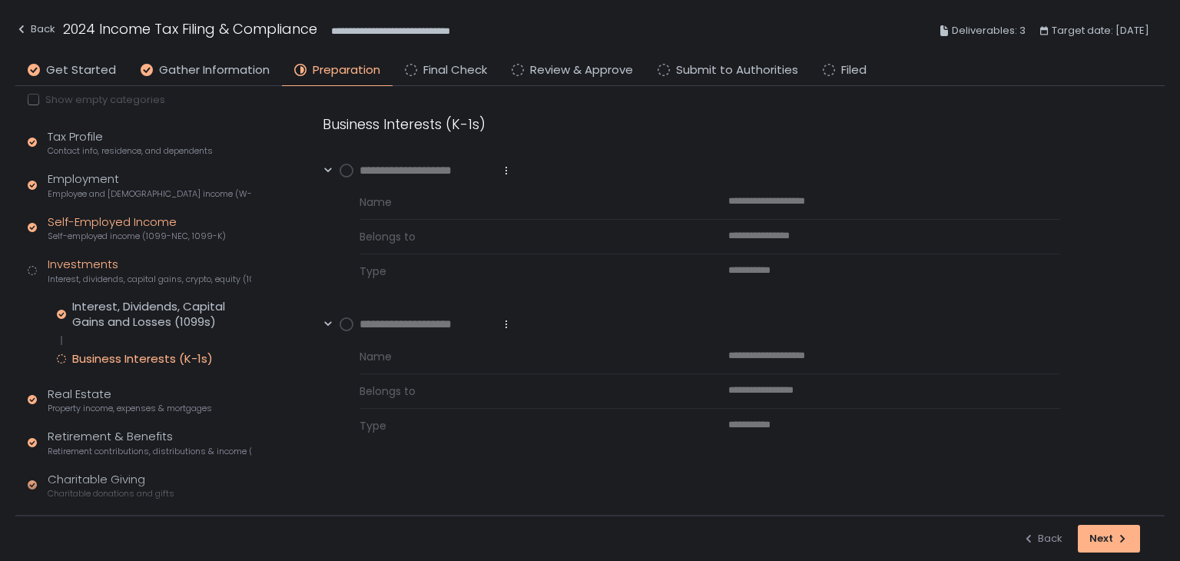
click at [102, 225] on div "Self-Employed Income Self-employed income (1099-NEC, 1099-K)" at bounding box center [137, 228] width 178 height 29
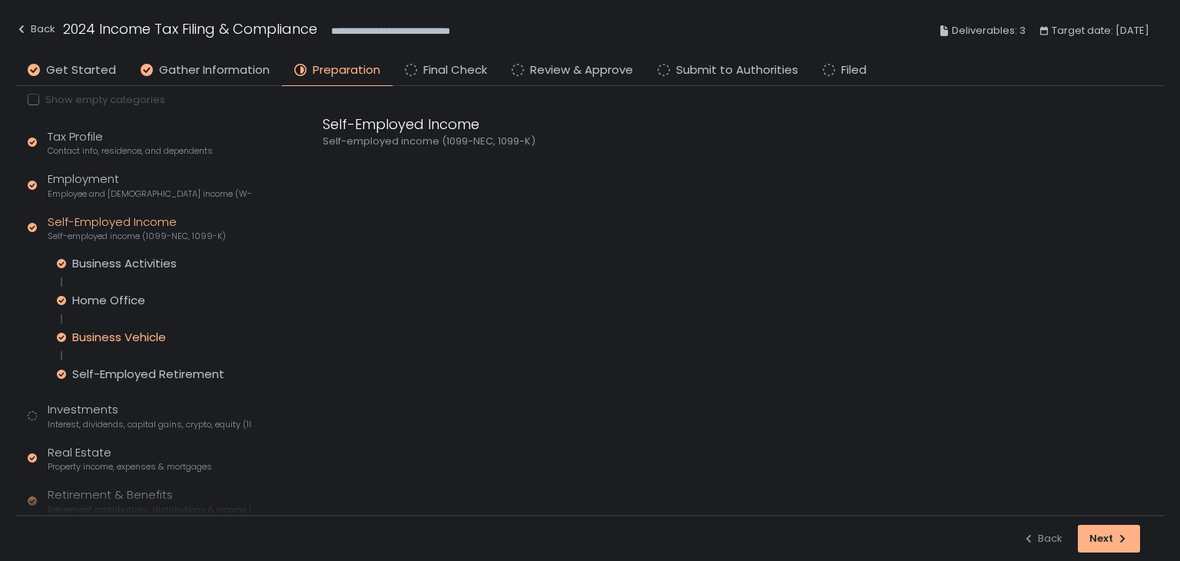
click at [120, 333] on div "Business Vehicle" at bounding box center [119, 336] width 94 height 15
click at [108, 196] on span "Employee and [DEMOGRAPHIC_DATA] income (W-2s)" at bounding box center [150, 194] width 204 height 12
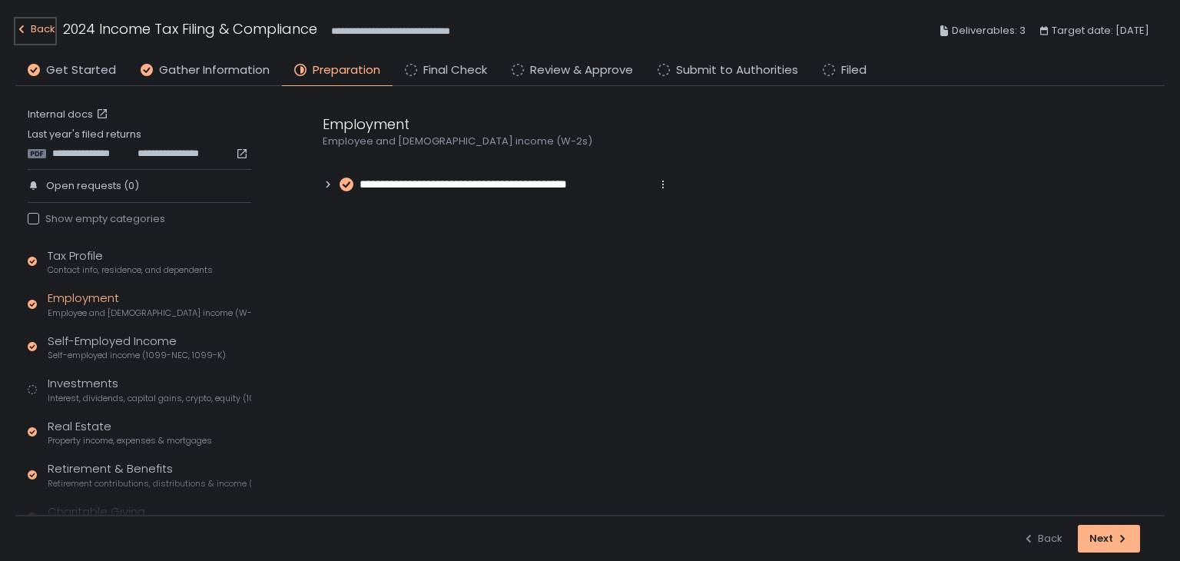
click at [43, 34] on div "Back" at bounding box center [35, 29] width 40 height 18
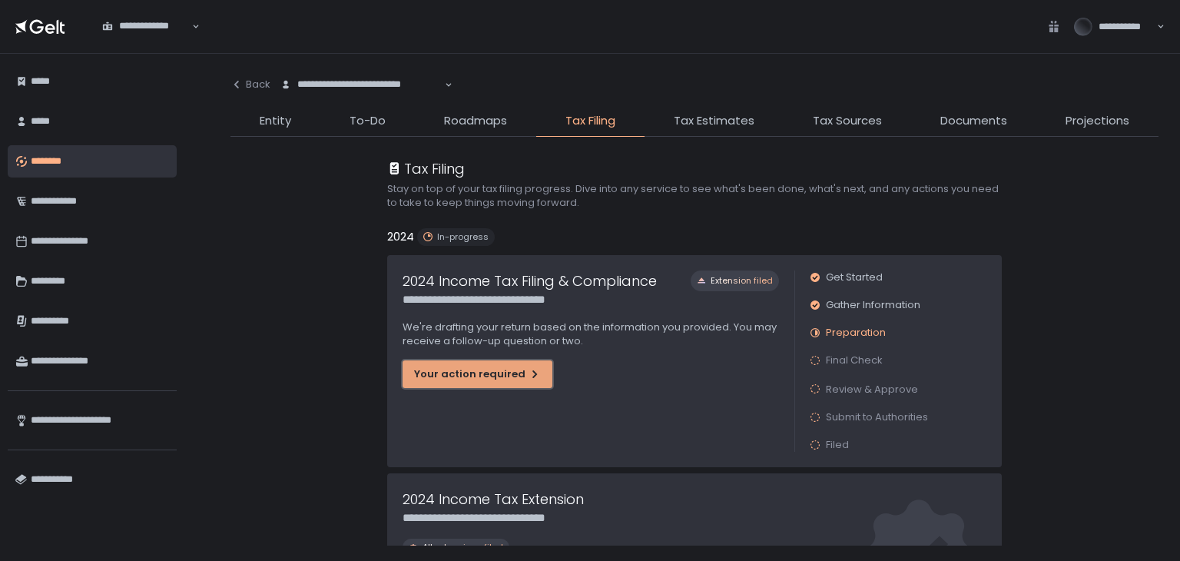
click at [515, 378] on div "Your action required" at bounding box center [477, 374] width 127 height 14
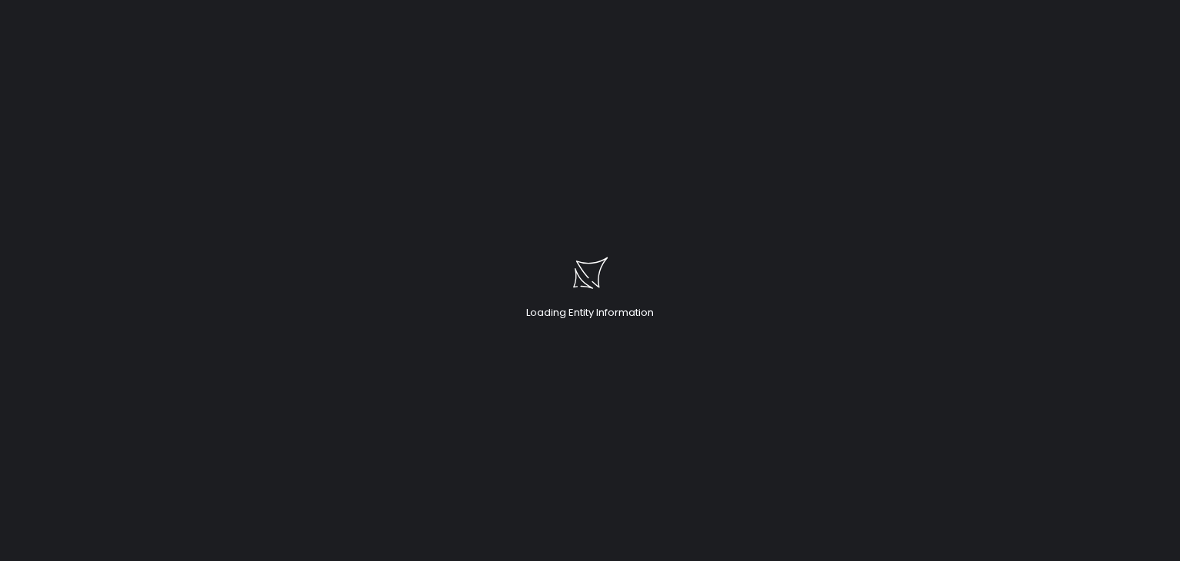
click at [25, 2] on div "Loading Entity Information" at bounding box center [590, 280] width 1180 height 561
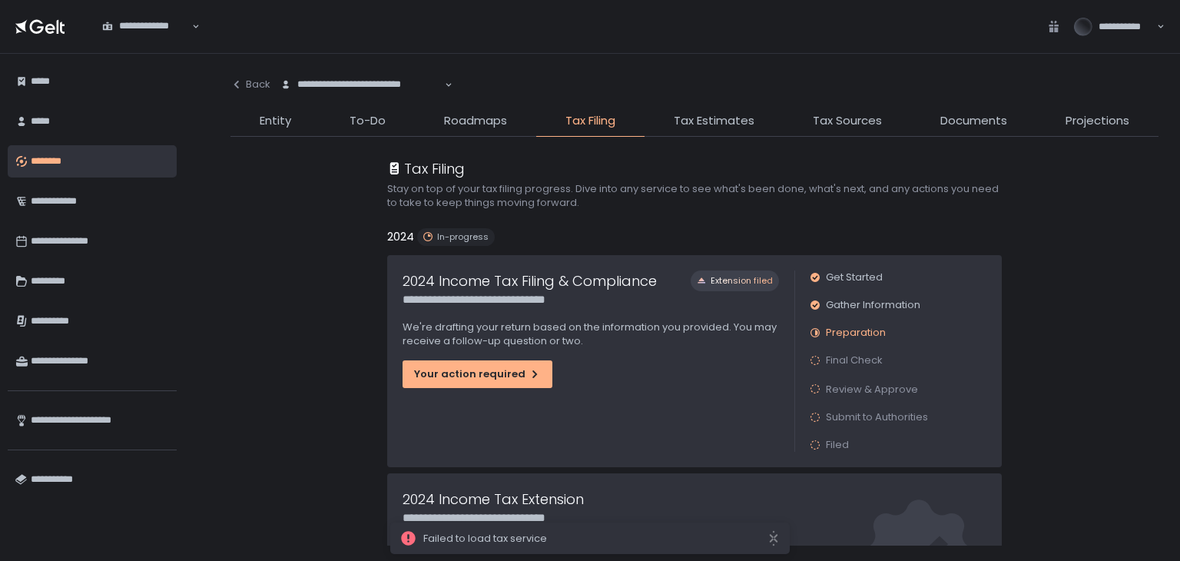
click at [963, 131] on li "Documents" at bounding box center [973, 124] width 125 height 25
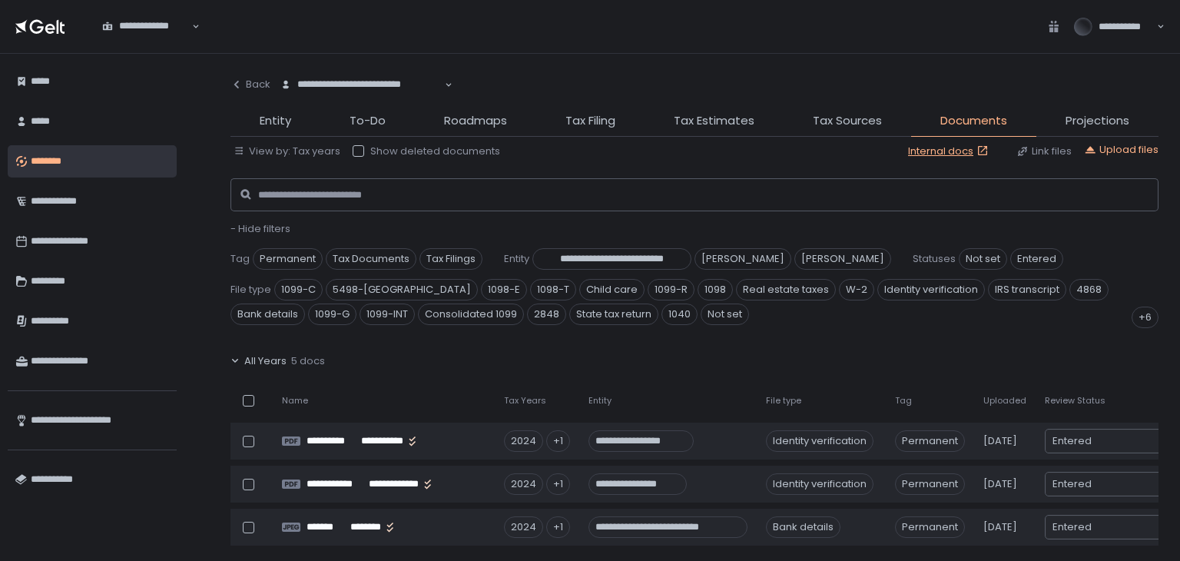
click at [259, 229] on span "- Hide filters" at bounding box center [260, 228] width 60 height 15
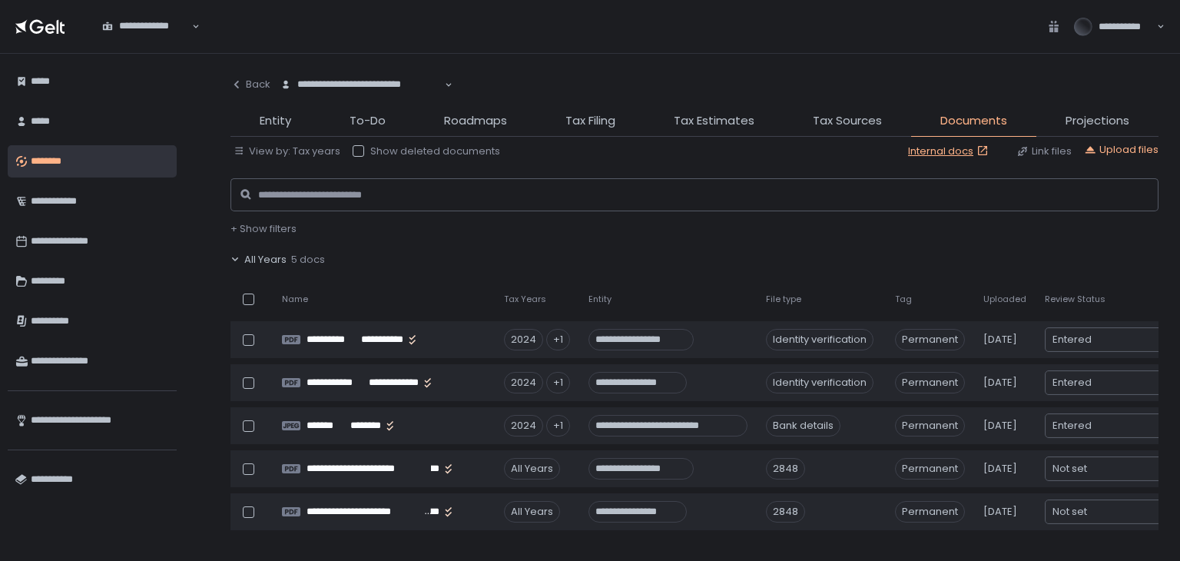
click at [279, 259] on span "All Years" at bounding box center [265, 260] width 42 height 14
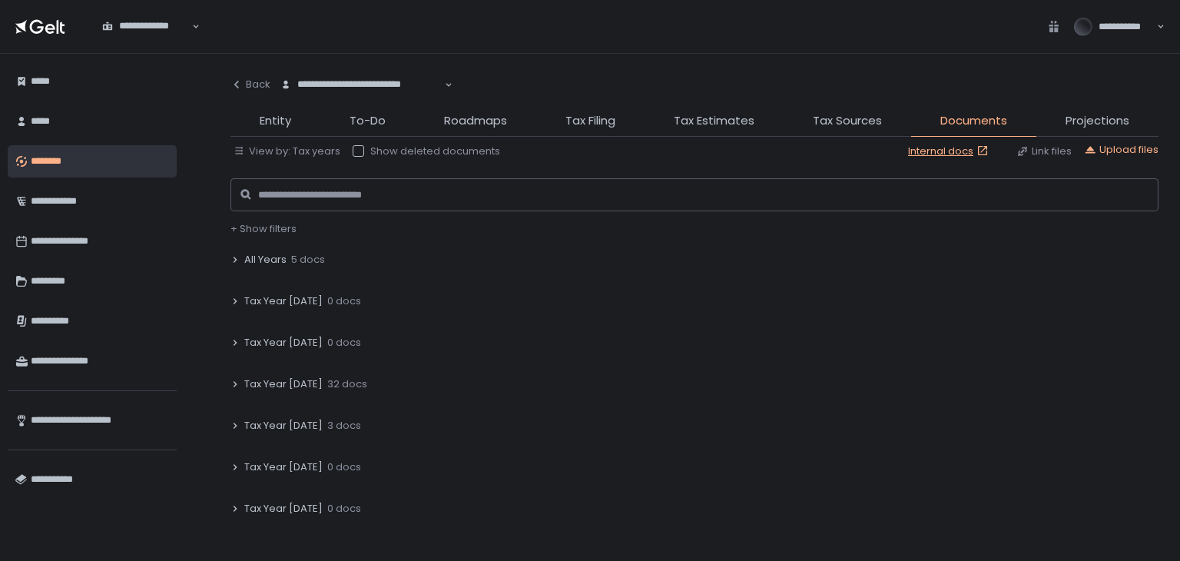
click at [274, 378] on span "Tax Year [DATE]" at bounding box center [283, 384] width 78 height 14
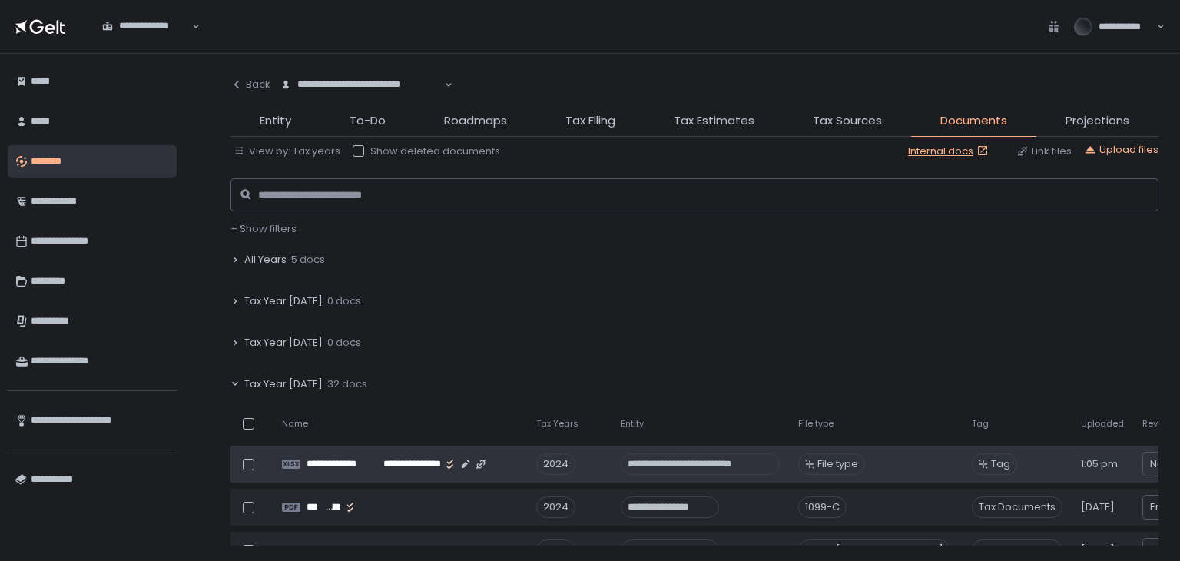
click at [740, 462] on div "**********" at bounding box center [700, 464] width 159 height 22
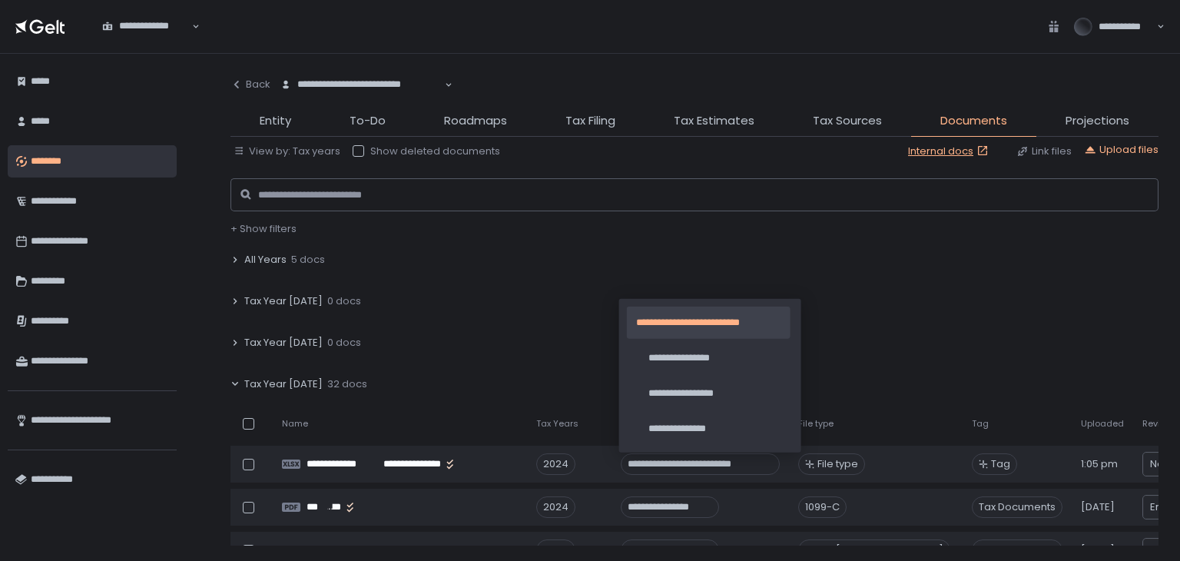
click at [948, 297] on div "Tax Year [DATE] 0 docs" at bounding box center [694, 300] width 928 height 35
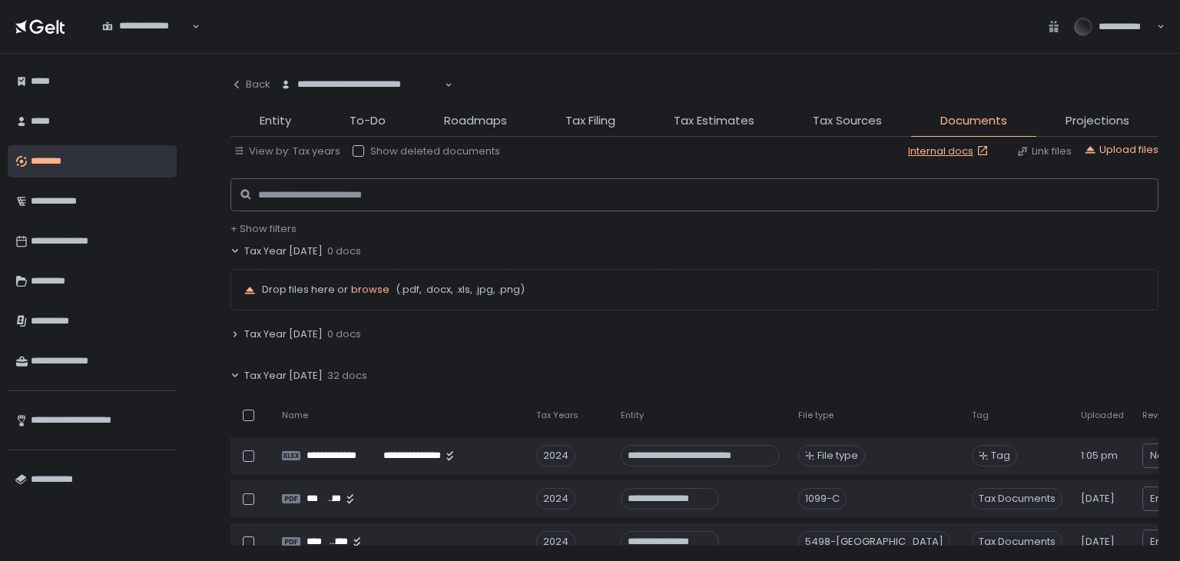
scroll to position [77, 0]
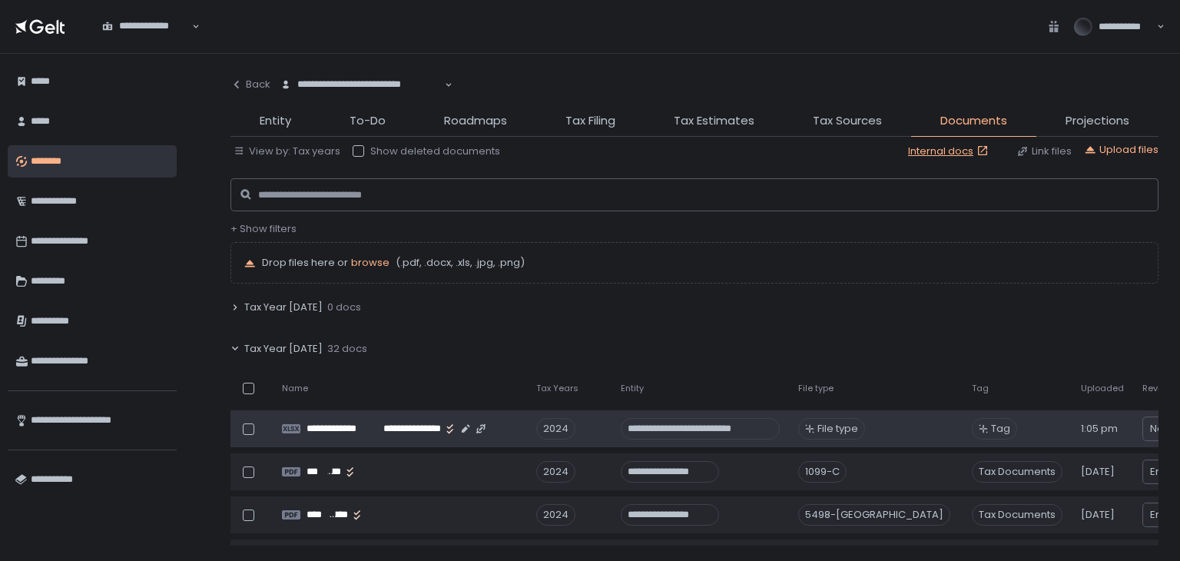
click at [835, 429] on span "File type" at bounding box center [837, 429] width 41 height 14
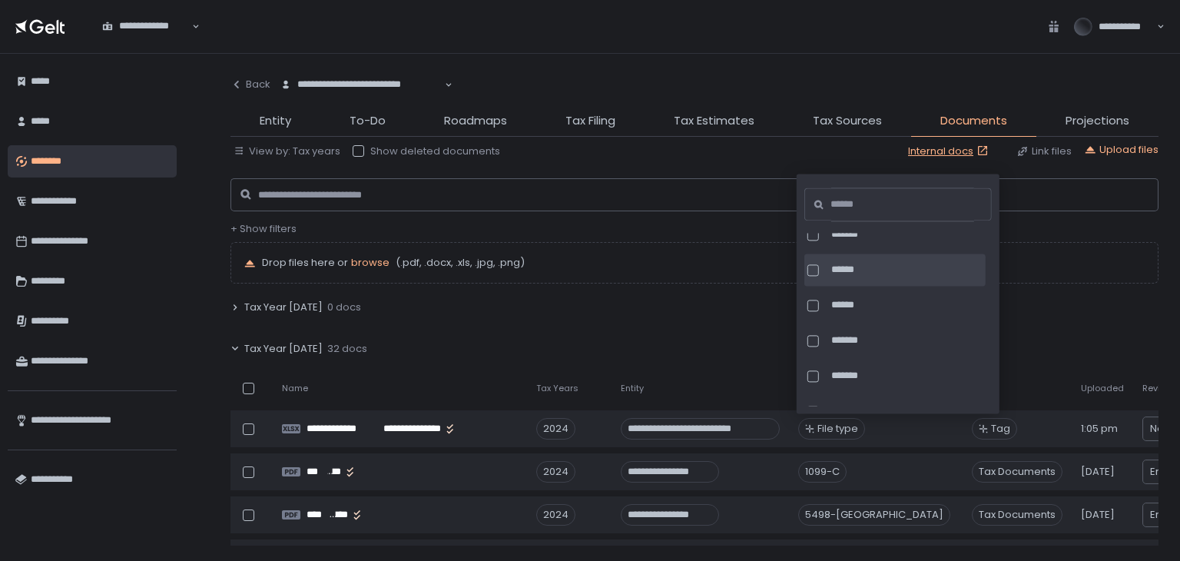
scroll to position [1459, 0]
click at [854, 206] on input at bounding box center [902, 204] width 144 height 34
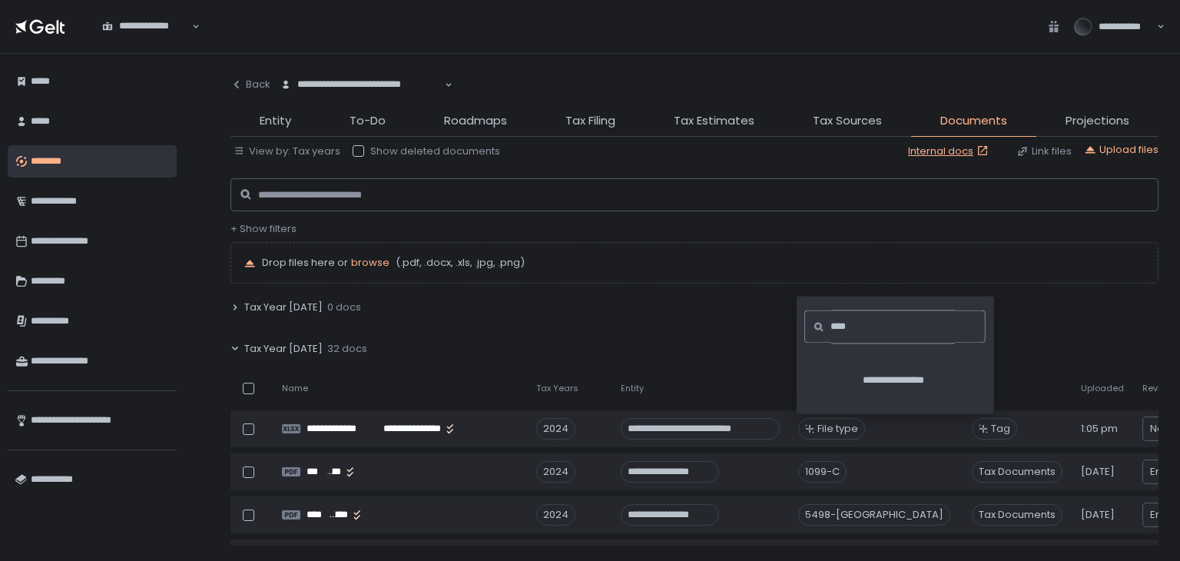
scroll to position [0, 0]
type input "****"
click at [802, 386] on div "**********" at bounding box center [894, 360] width 197 height 108
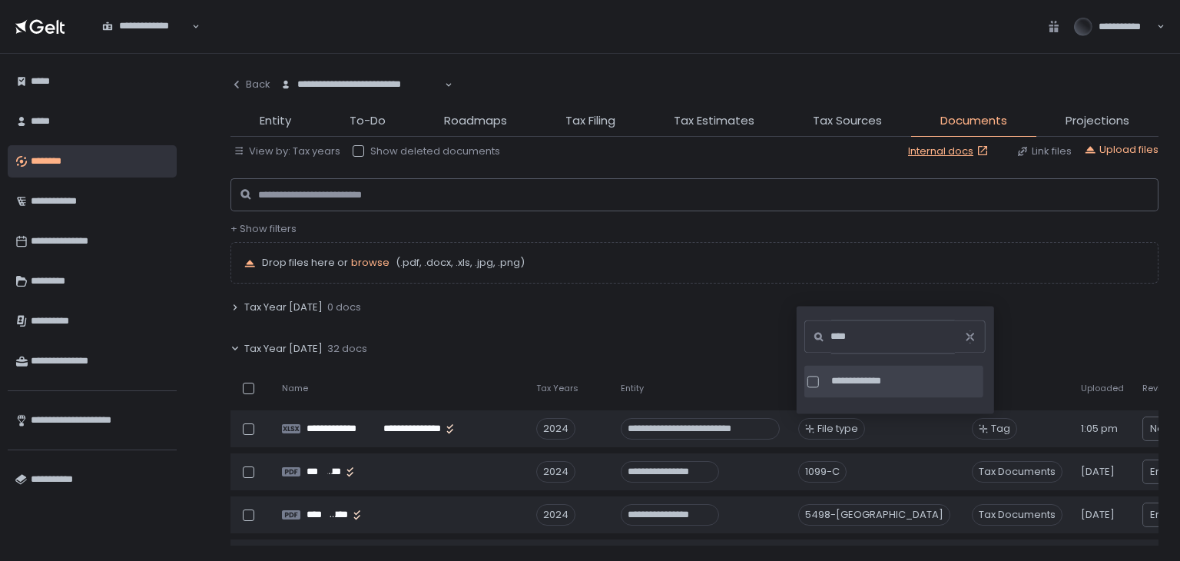
click at [811, 380] on div at bounding box center [813, 382] width 12 height 12
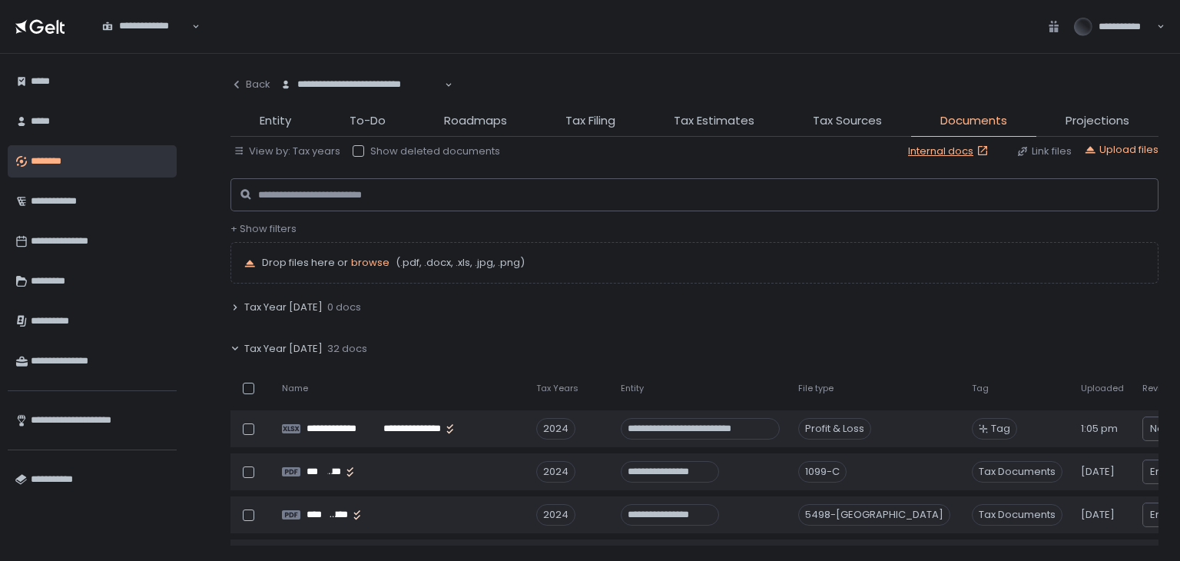
drag, startPoint x: 720, startPoint y: 318, endPoint x: 555, endPoint y: 383, distance: 177.6
click at [720, 317] on div "Tax Year [DATE] 0 docs" at bounding box center [694, 307] width 928 height 35
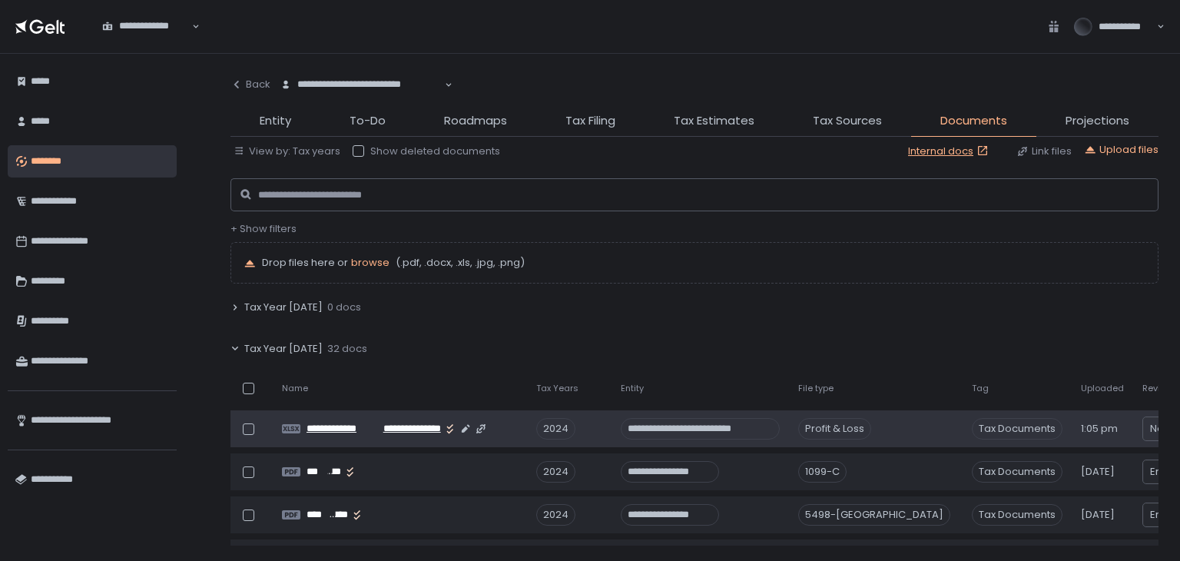
click at [406, 431] on span "**********" at bounding box center [409, 429] width 63 height 14
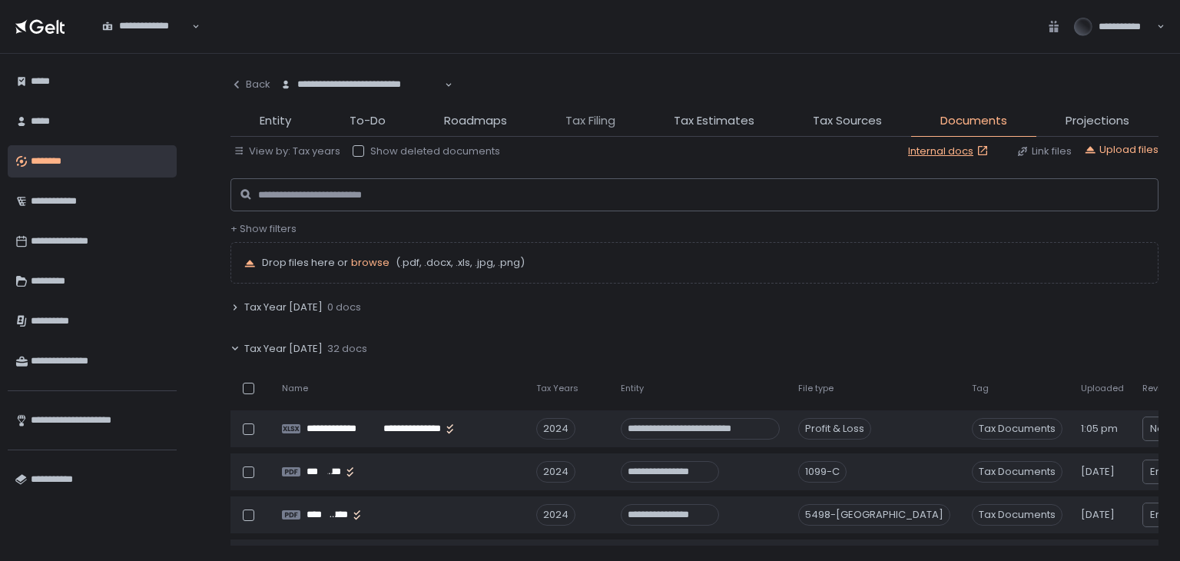
click at [574, 113] on span "Tax Filing" at bounding box center [590, 121] width 50 height 18
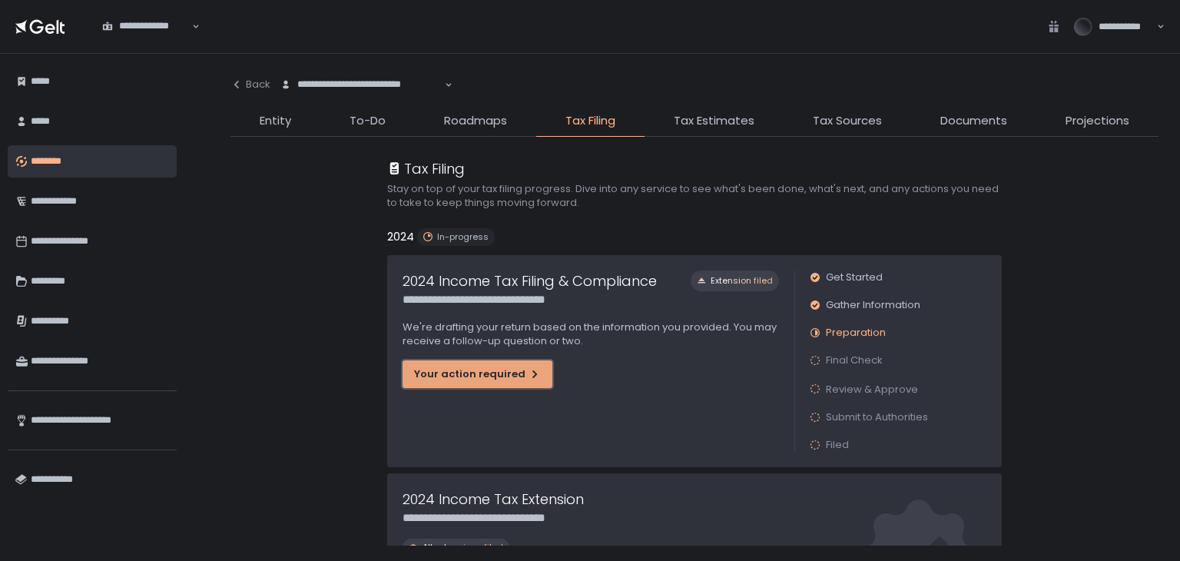
click at [517, 364] on button "Your action required" at bounding box center [477, 374] width 150 height 28
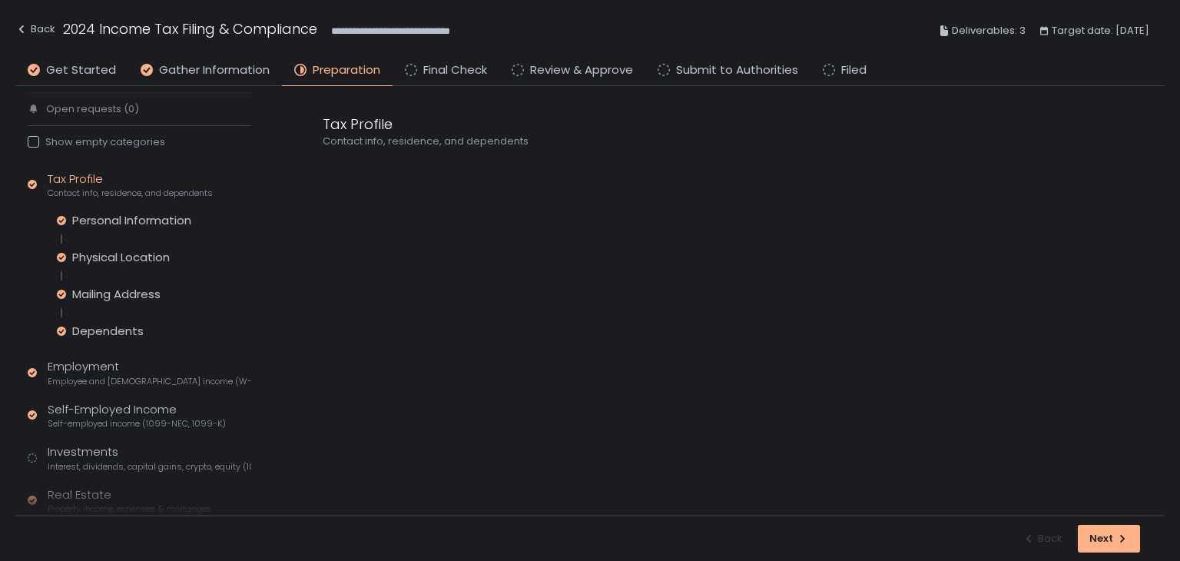
scroll to position [230, 0]
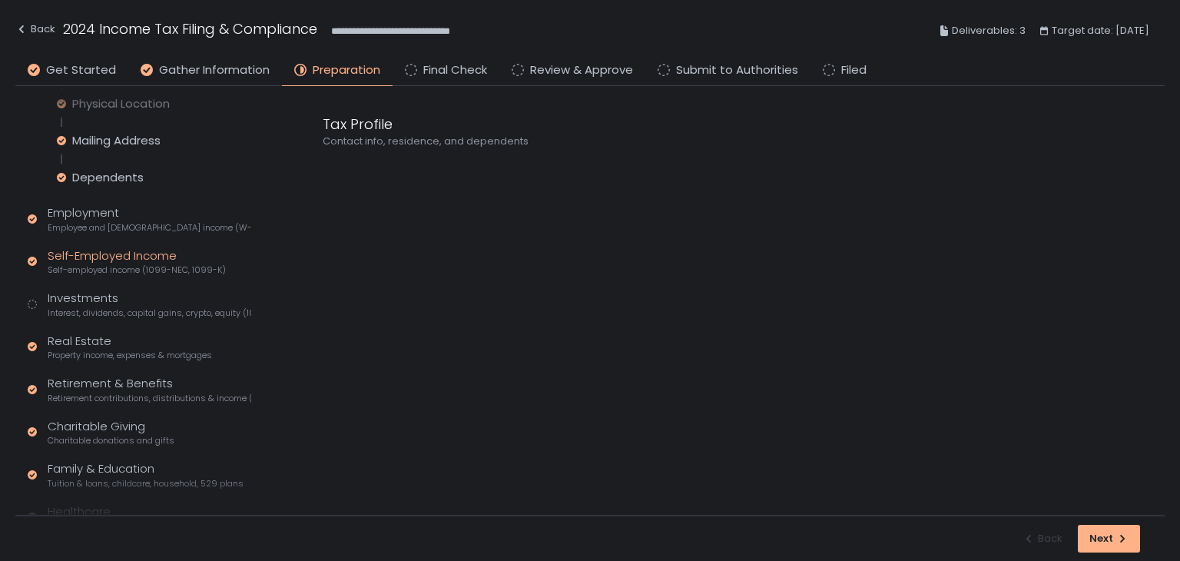
click at [103, 258] on div "Self-Employed Income Self-employed income (1099-NEC, 1099-K)" at bounding box center [137, 261] width 178 height 29
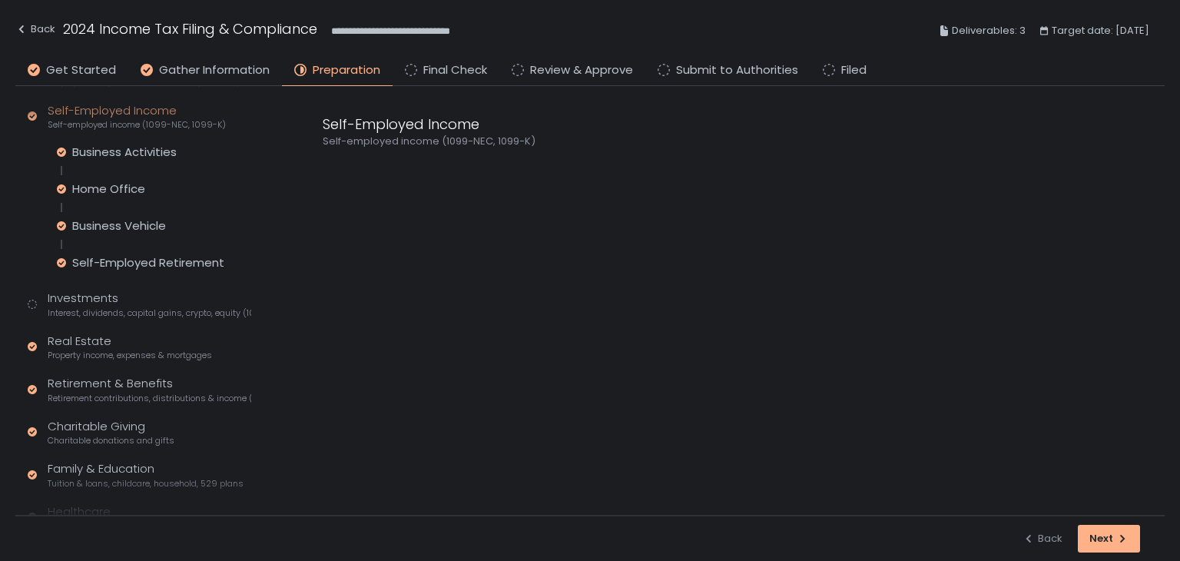
scroll to position [84, 0]
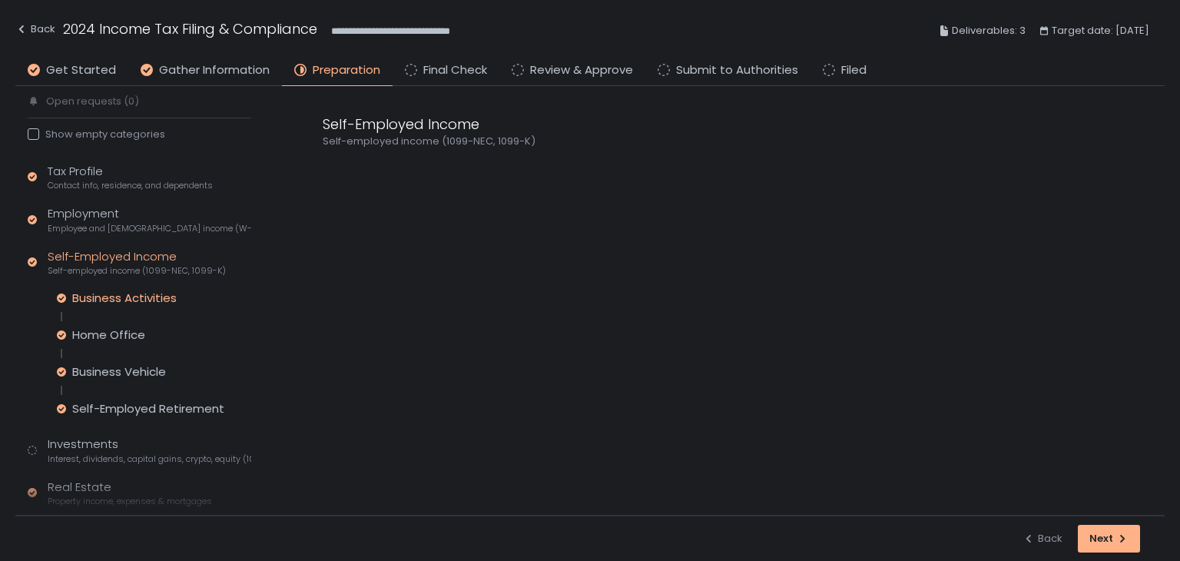
click at [104, 293] on div "Business Activities" at bounding box center [124, 297] width 104 height 15
click at [327, 172] on icon at bounding box center [328, 170] width 4 height 7
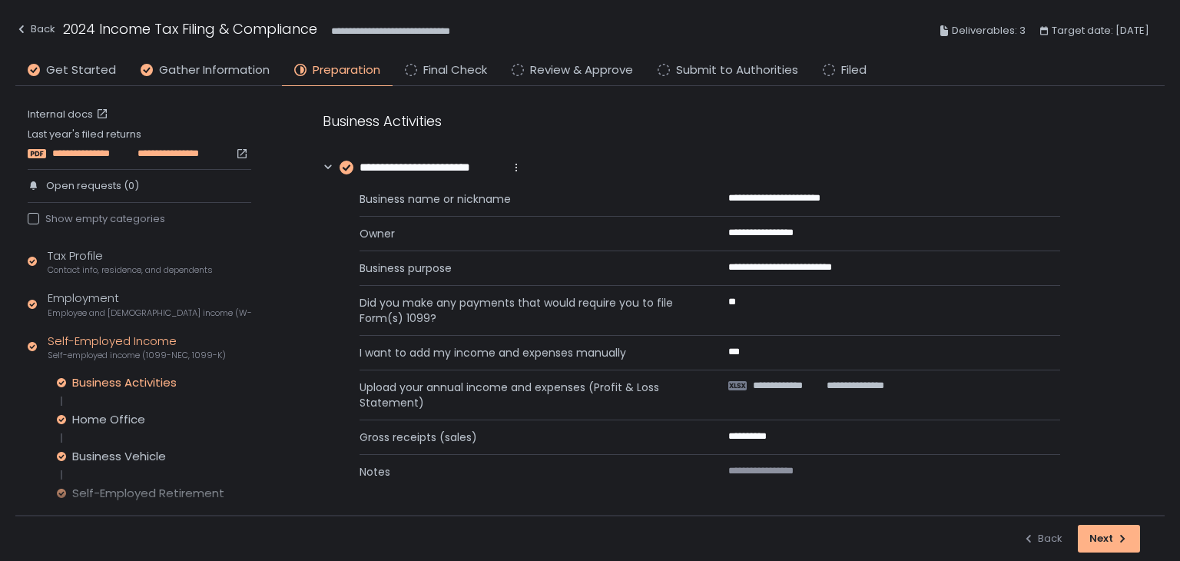
click at [120, 152] on span "**********" at bounding box center [90, 154] width 77 height 14
drag, startPoint x: 495, startPoint y: 26, endPoint x: 456, endPoint y: 30, distance: 38.6
click at [456, 30] on span "**********" at bounding box center [413, 31] width 164 height 18
copy span "********"
click at [116, 417] on div "Home Office" at bounding box center [108, 419] width 73 height 15
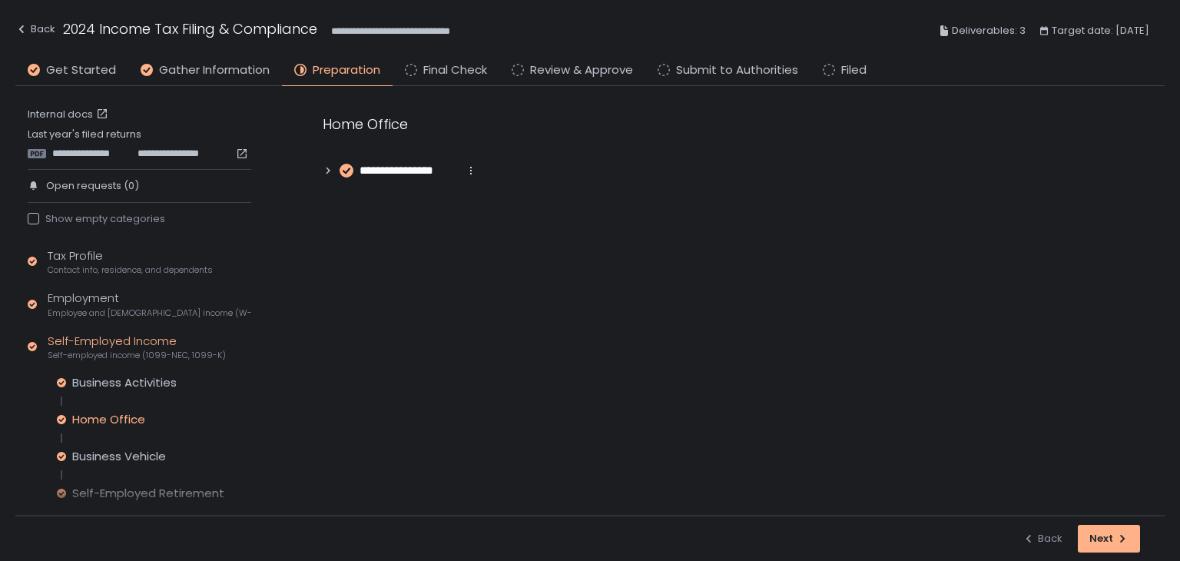
click at [327, 172] on icon at bounding box center [328, 170] width 4 height 7
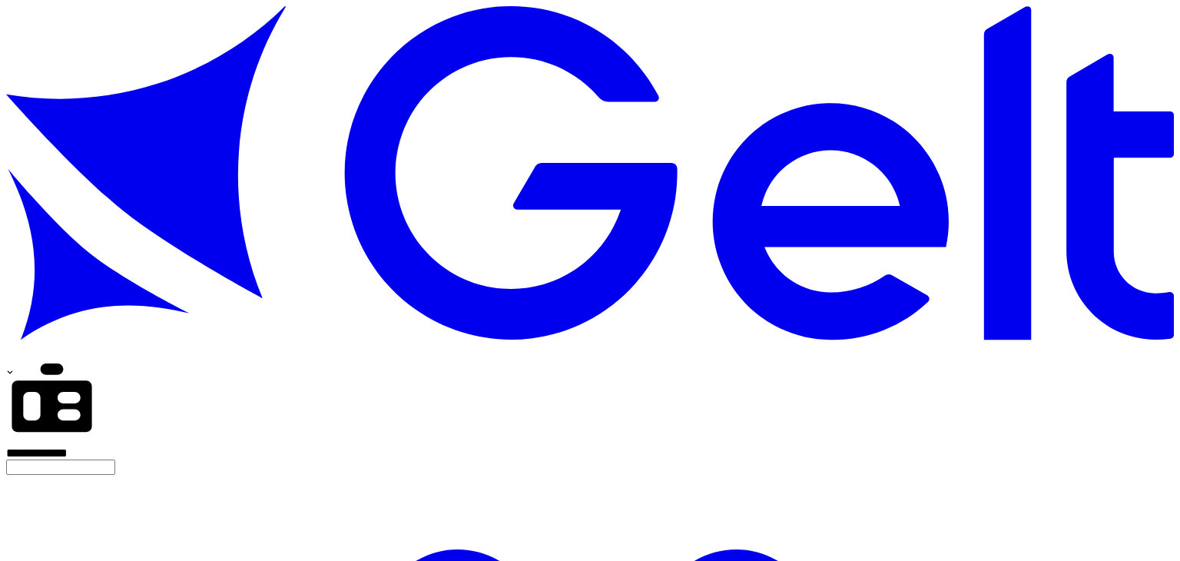
type input "********"
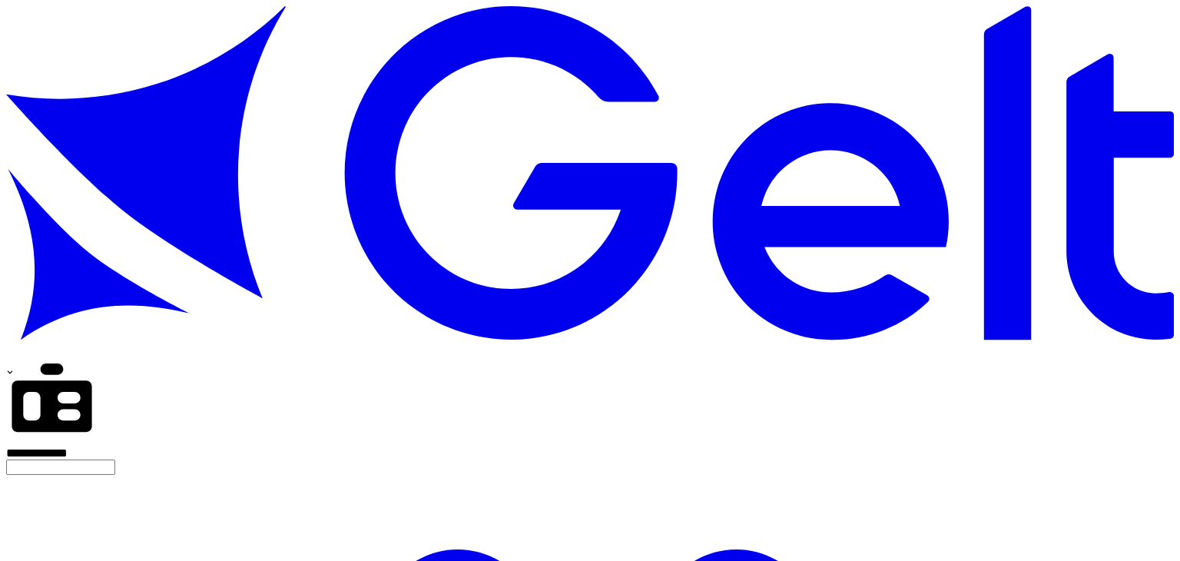
scroll to position [230, 0]
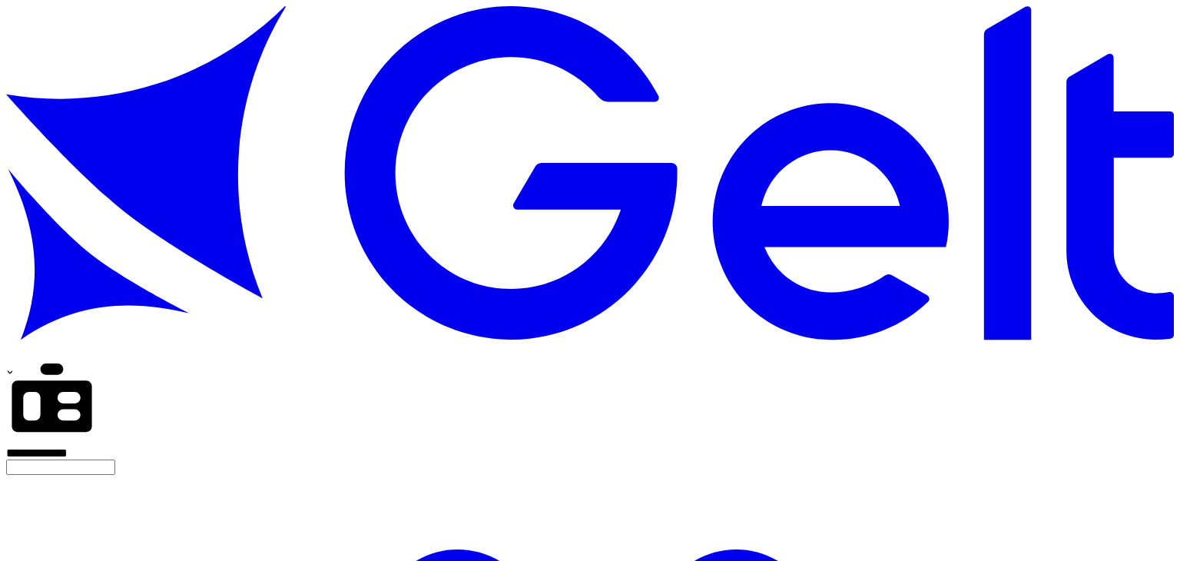
scroll to position [3, 0]
